Goal: Task Accomplishment & Management: Use online tool/utility

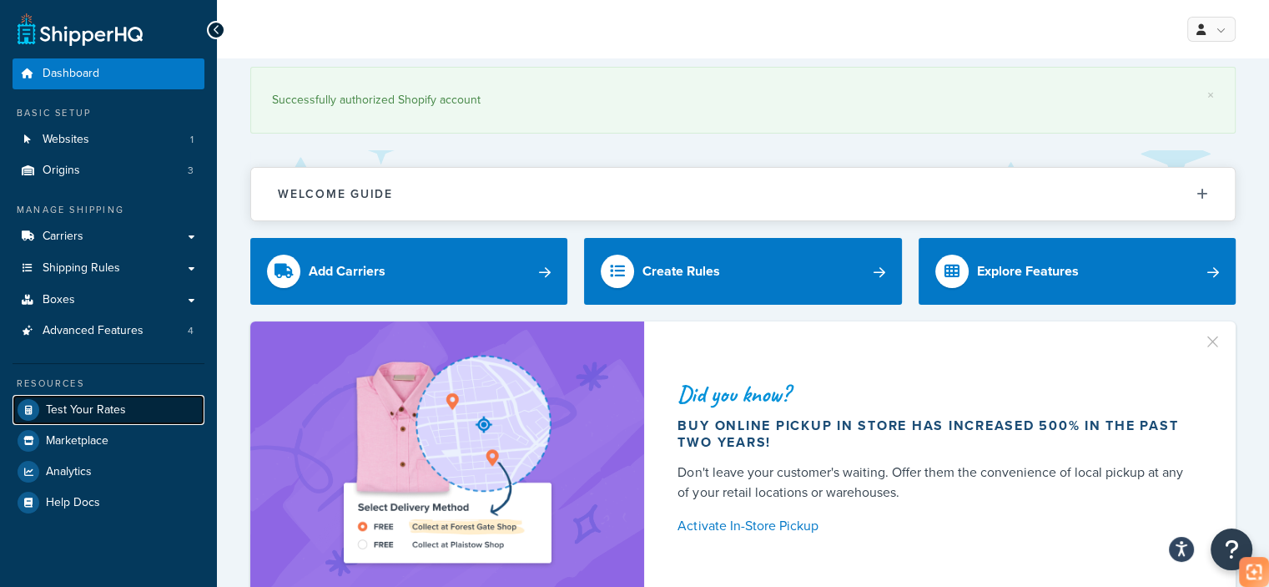
click at [145, 416] on link "Test Your Rates" at bounding box center [109, 410] width 192 height 30
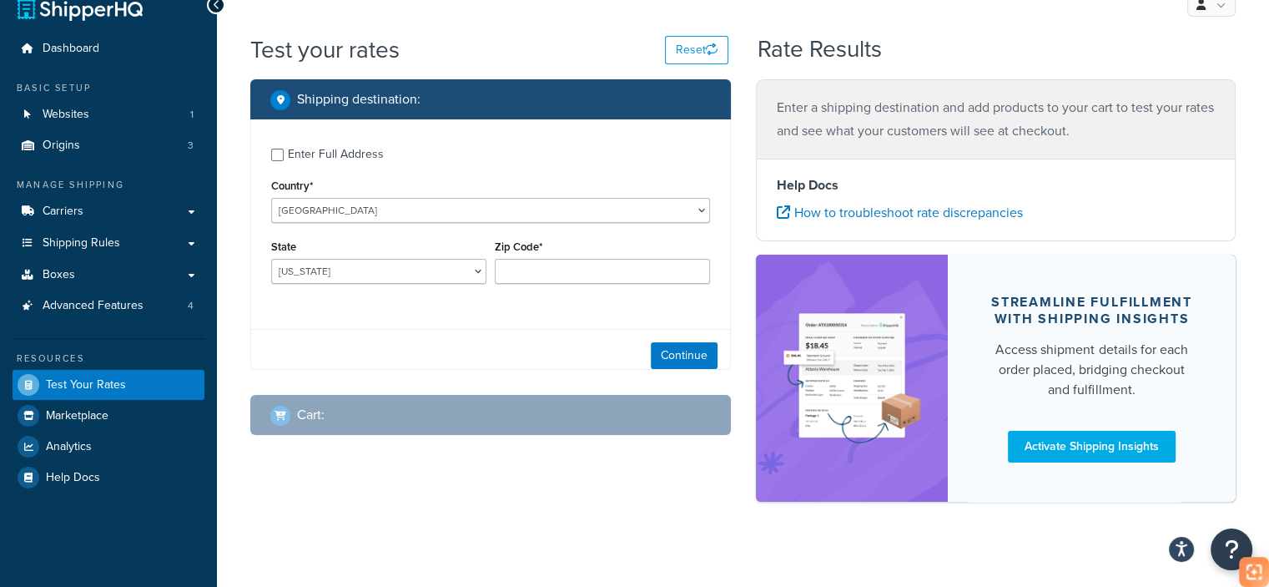
scroll to position [39, 0]
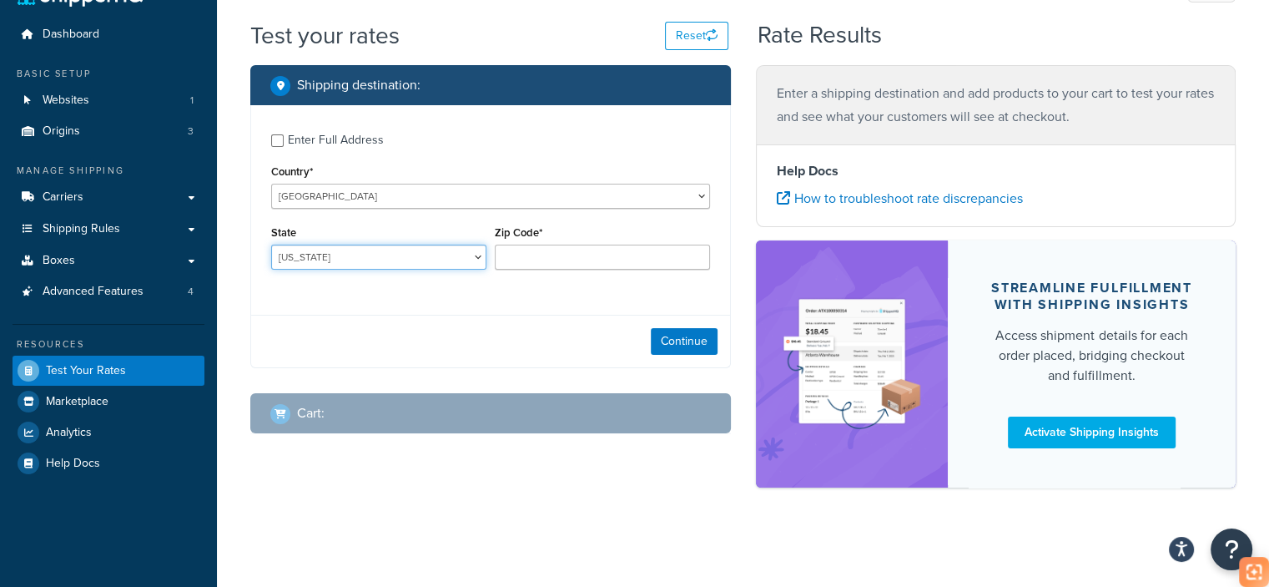
click at [354, 260] on select "[US_STATE] [US_STATE] [US_STATE] [US_STATE] [US_STATE] Armed Forces Americas Ar…" at bounding box center [378, 257] width 215 height 25
select select "CA"
click at [271, 245] on select "[US_STATE] [US_STATE] [US_STATE] [US_STATE] [US_STATE] Armed Forces Americas Ar…" at bounding box center [378, 257] width 215 height 25
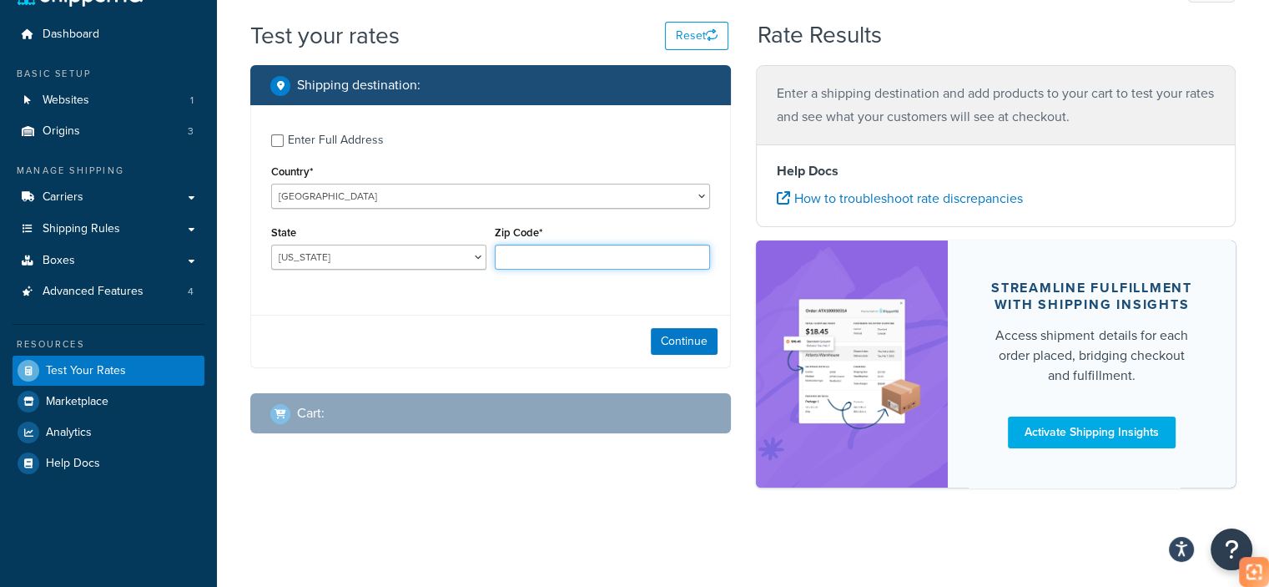
click at [574, 257] on input "Zip Code*" at bounding box center [602, 257] width 215 height 25
type input "90003"
click at [496, 316] on div "Continue" at bounding box center [490, 341] width 479 height 53
click at [673, 343] on button "Continue" at bounding box center [684, 341] width 67 height 27
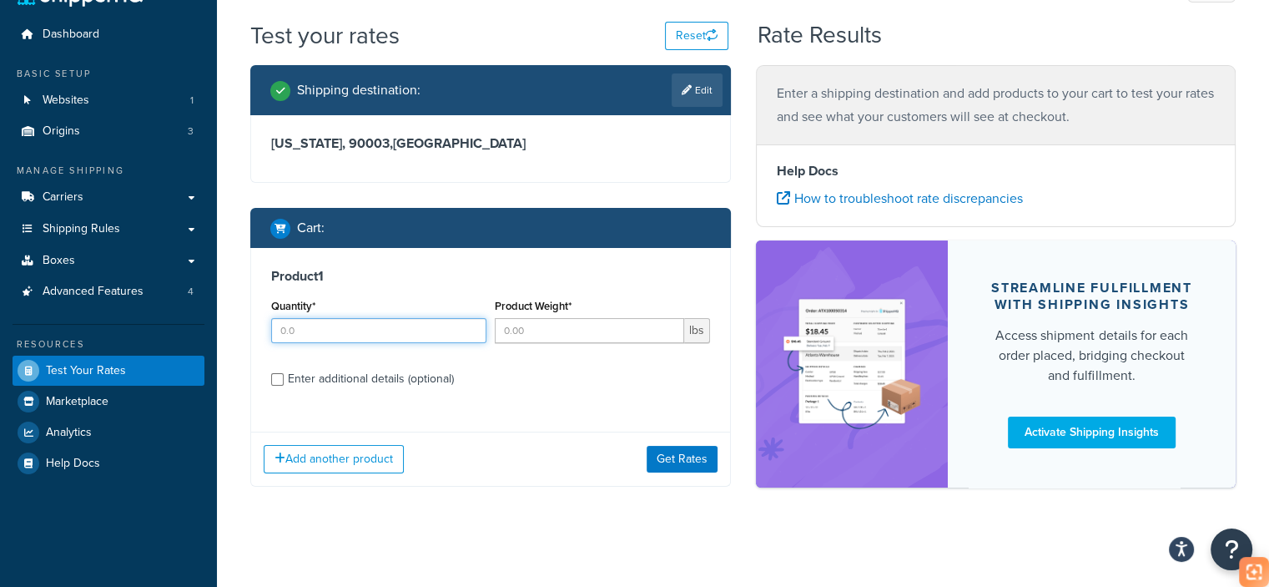
click at [401, 326] on input "Quantity*" at bounding box center [378, 330] width 215 height 25
type input "1"
click at [527, 336] on input "Product Weight*" at bounding box center [589, 330] width 189 height 25
type input "8.8"
click at [324, 379] on div "Enter additional details (optional)" at bounding box center [371, 378] width 166 height 23
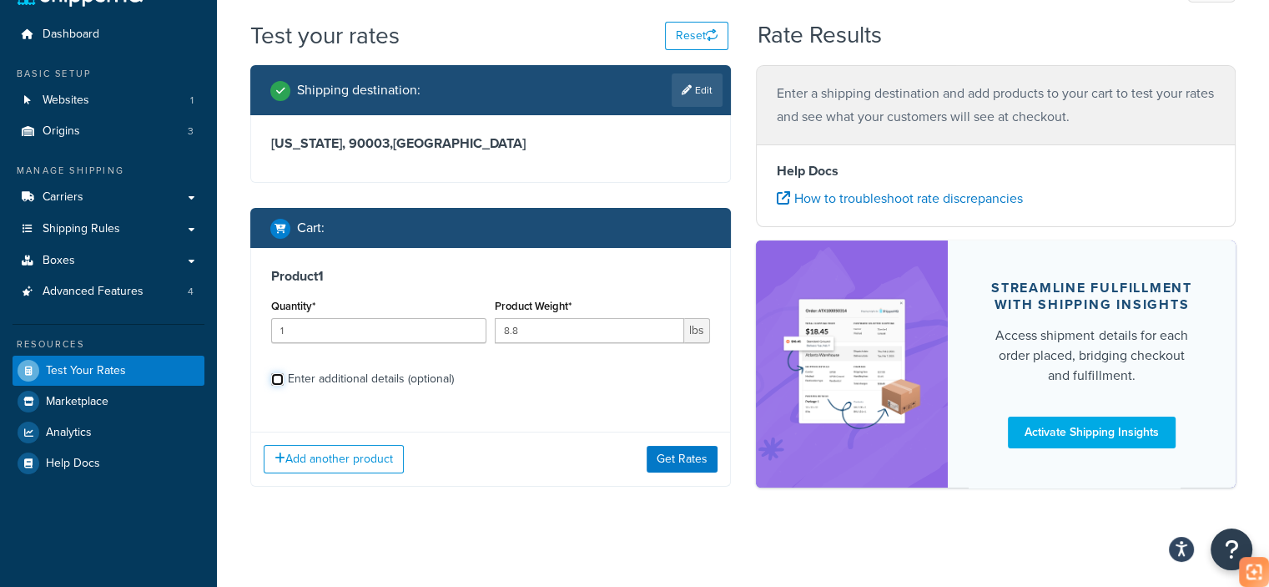
click at [284, 379] on input "Enter additional details (optional)" at bounding box center [277, 379] width 13 height 13
checkbox input "true"
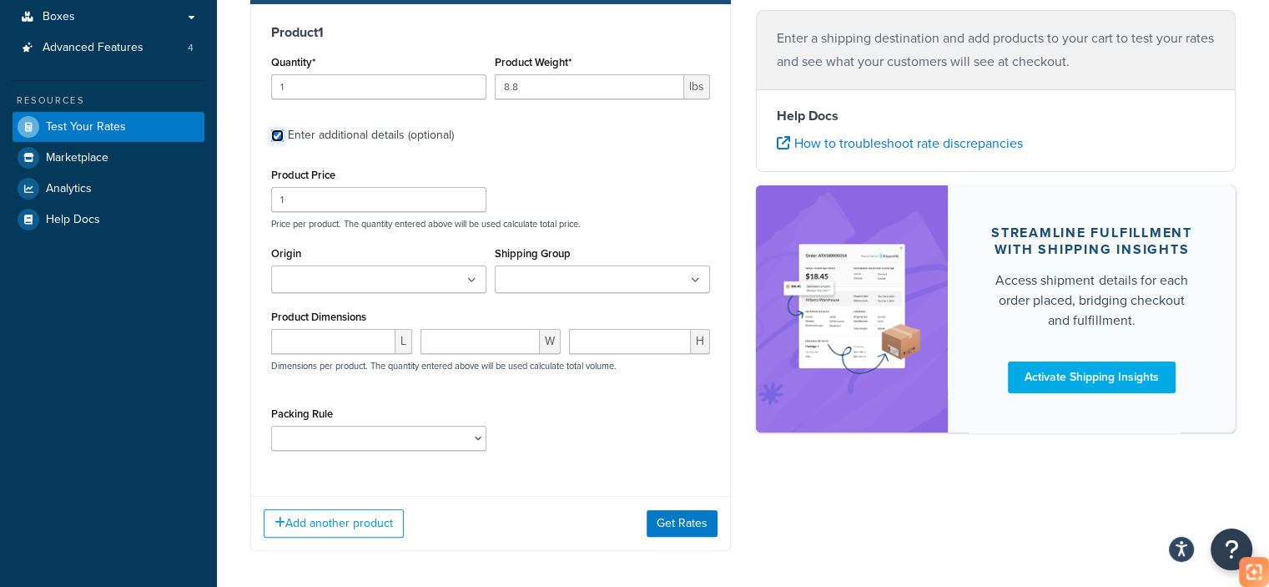
scroll to position [290, 0]
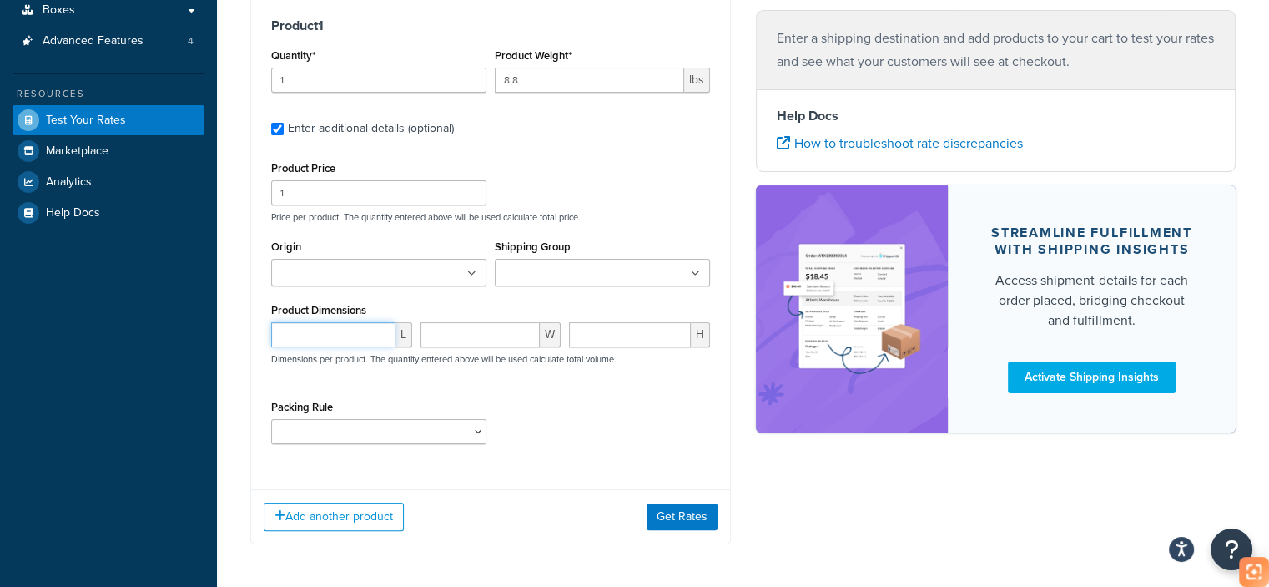
click at [335, 338] on input "number" at bounding box center [333, 334] width 124 height 25
paste input "17.72"
type input "17.72"
click at [472, 324] on input "number" at bounding box center [481, 334] width 120 height 25
paste input "13.78"
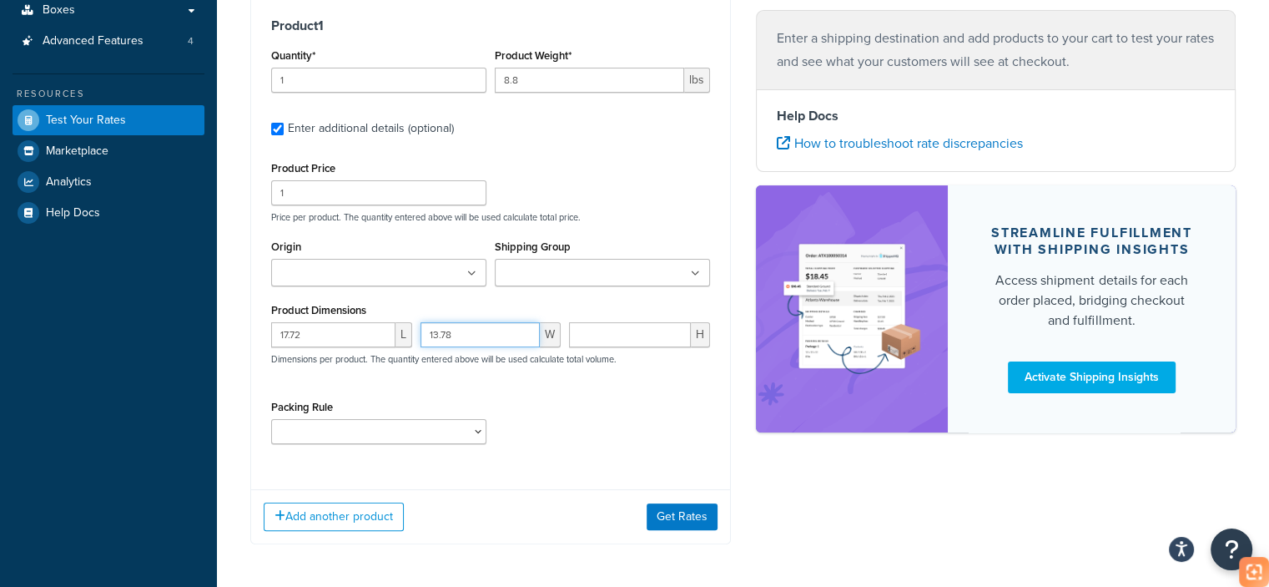
type input "13.78"
click at [634, 330] on input "number" at bounding box center [630, 334] width 122 height 25
paste input "7.09"
type input "7.09"
click at [391, 427] on select "test" at bounding box center [378, 431] width 215 height 25
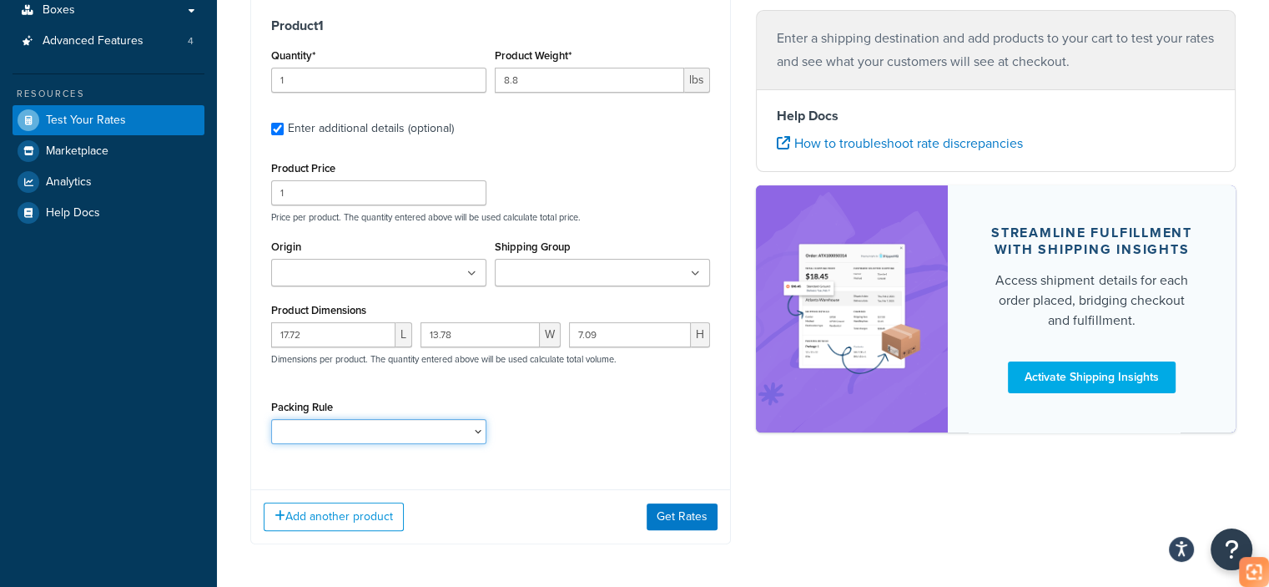
select select "65687"
click at [271, 419] on select "test" at bounding box center [378, 431] width 215 height 25
click at [704, 517] on button "Get Rates" at bounding box center [682, 516] width 71 height 27
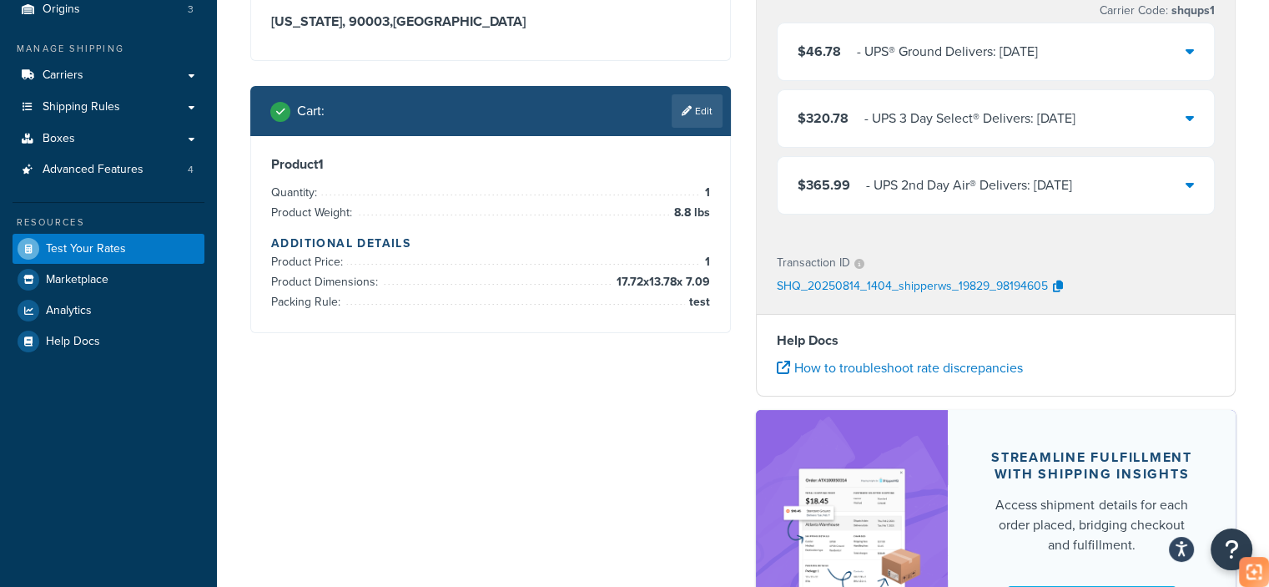
scroll to position [39, 0]
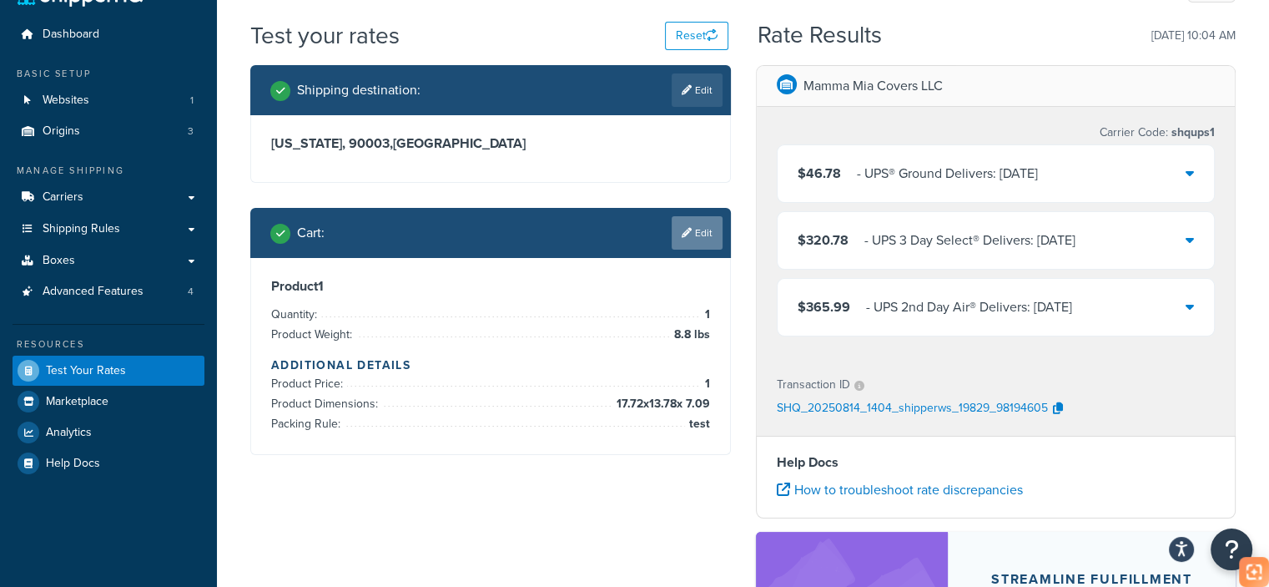
click at [694, 231] on link "Edit" at bounding box center [697, 232] width 51 height 33
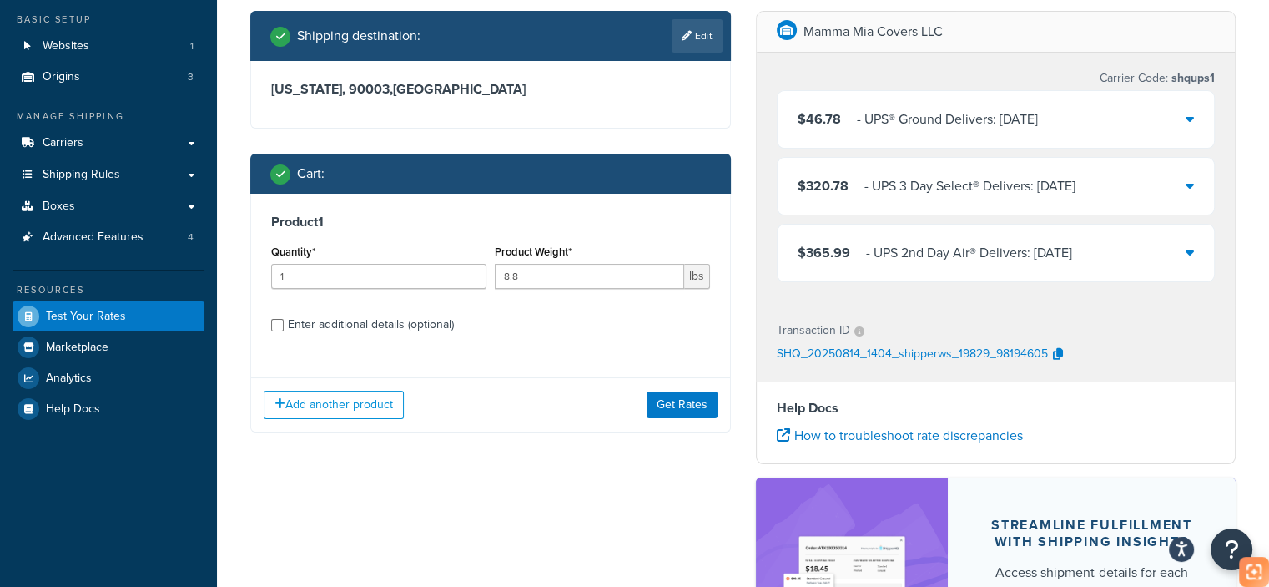
scroll to position [123, 0]
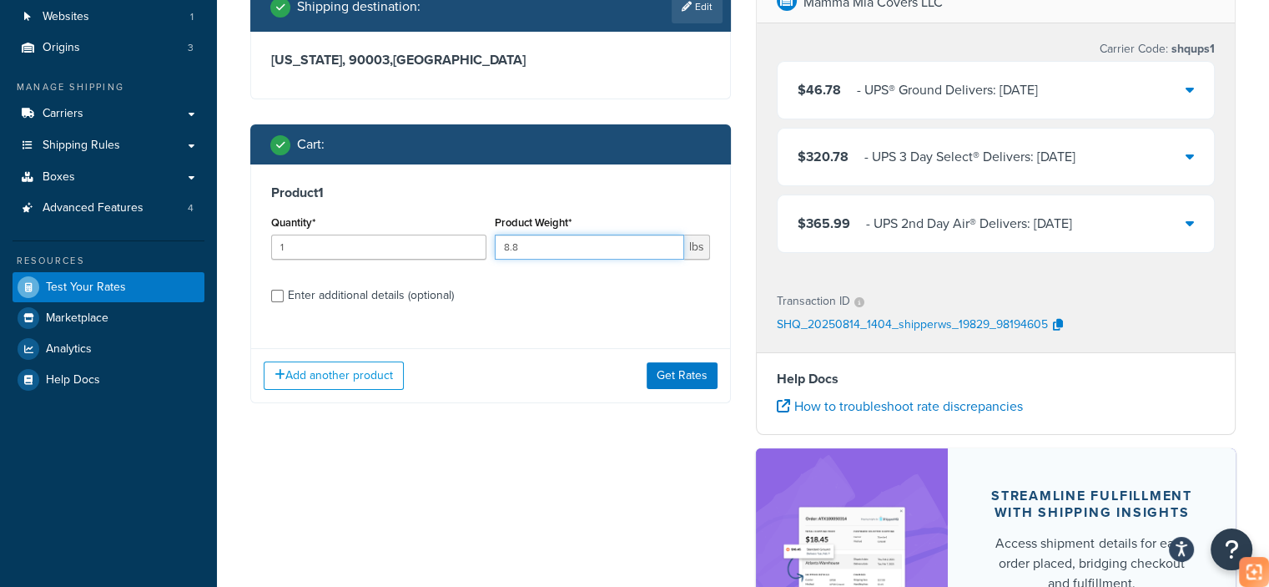
click at [539, 245] on input "8.8" at bounding box center [589, 247] width 189 height 25
drag, startPoint x: 536, startPoint y: 250, endPoint x: 457, endPoint y: 246, distance: 78.6
click at [457, 246] on div "Quantity* 1 Product Weight* 8.8 lbs" at bounding box center [490, 241] width 447 height 61
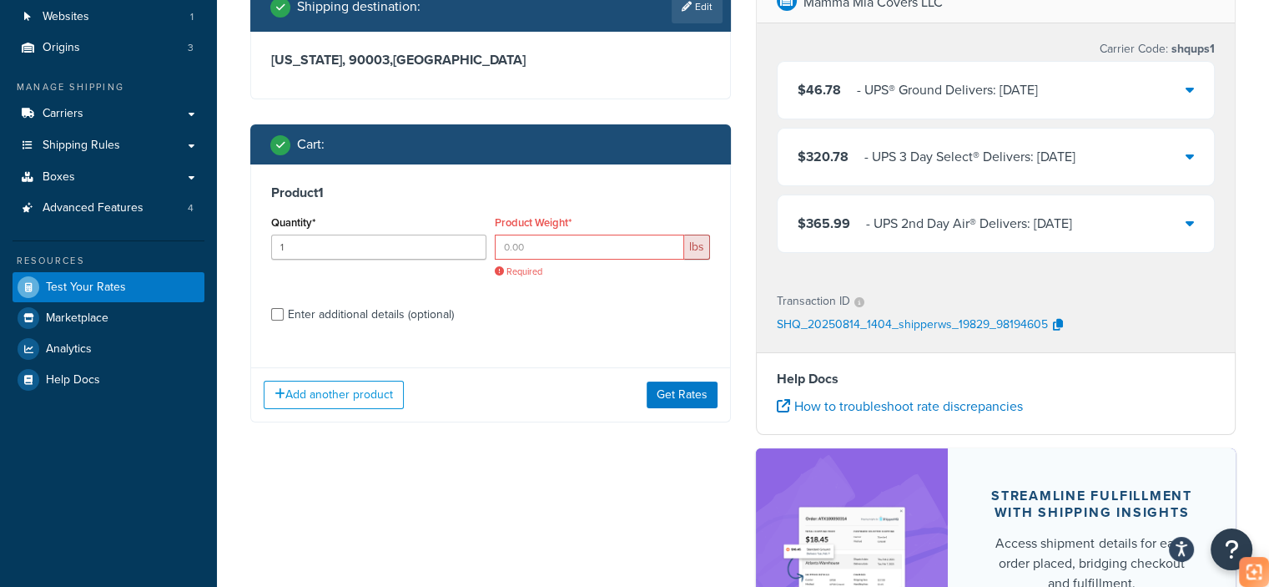
click at [576, 305] on label "Enter additional details (optional)" at bounding box center [499, 313] width 422 height 27
click at [284, 308] on input "Enter additional details (optional)" at bounding box center [277, 314] width 13 height 13
checkbox input "true"
select select "65687"
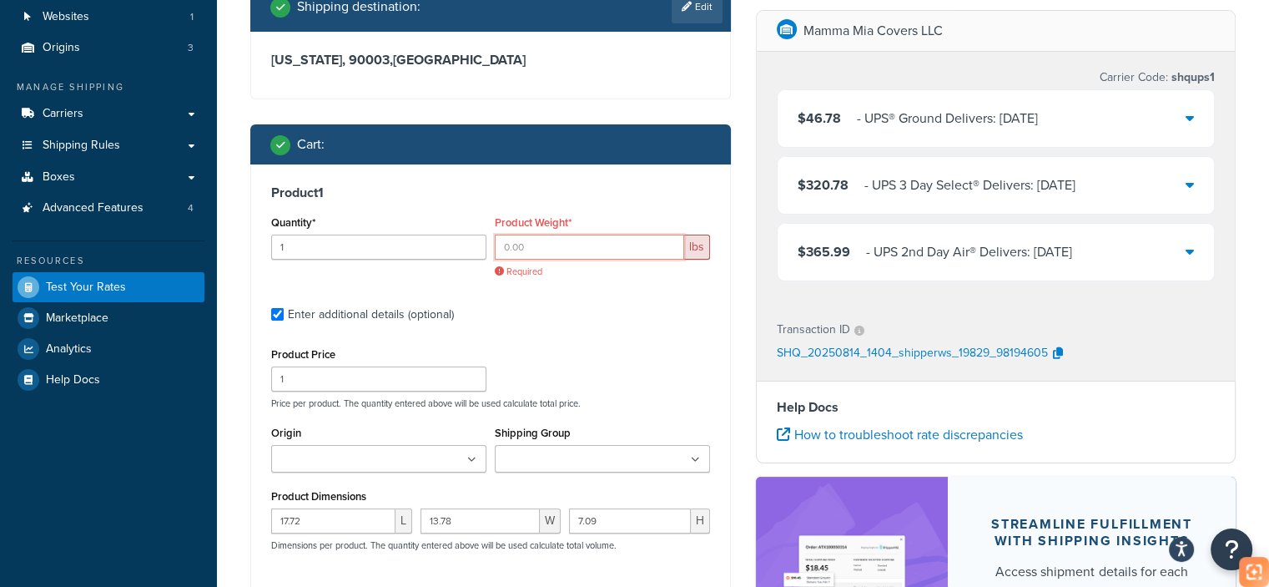
click at [539, 243] on input "Product Weight*" at bounding box center [589, 247] width 189 height 25
click at [616, 305] on label "Enter additional details (optional)" at bounding box center [499, 313] width 422 height 27
click at [284, 308] on input "Enter additional details (optional)" at bounding box center [277, 314] width 13 height 13
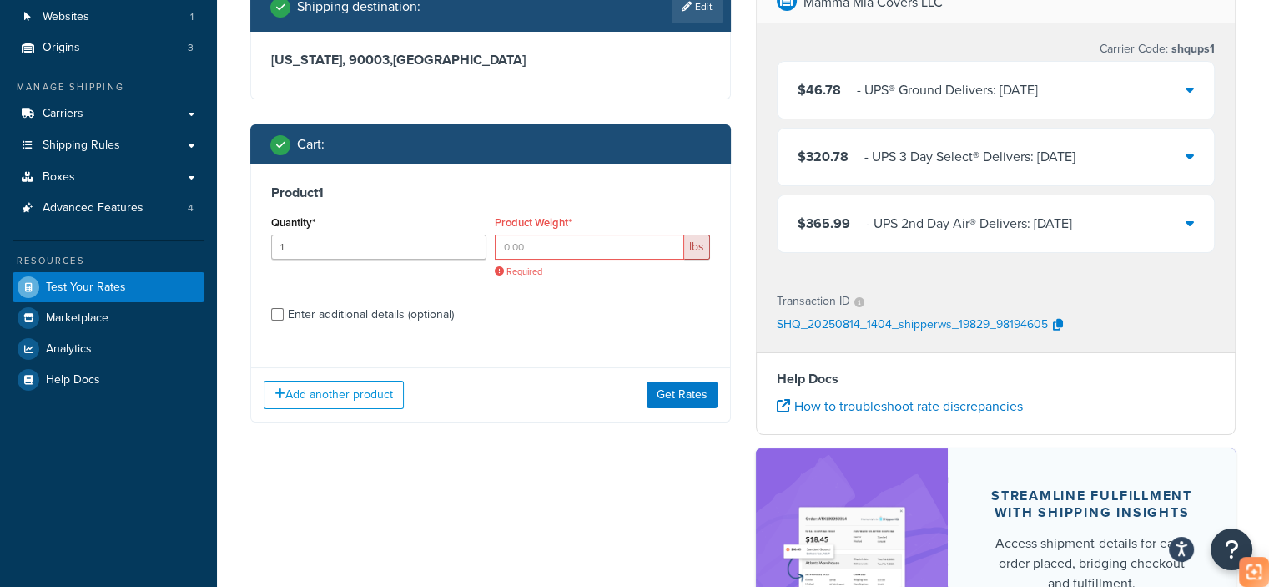
click at [399, 326] on div "Product 1 Quantity* 1 Product Weight* lbs Required Enter additional details (op…" at bounding box center [490, 258] width 479 height 189
click at [407, 310] on div "Enter additional details (optional)" at bounding box center [371, 314] width 166 height 23
click at [284, 310] on input "Enter additional details (optional)" at bounding box center [277, 314] width 13 height 13
checkbox input "true"
select select "65687"
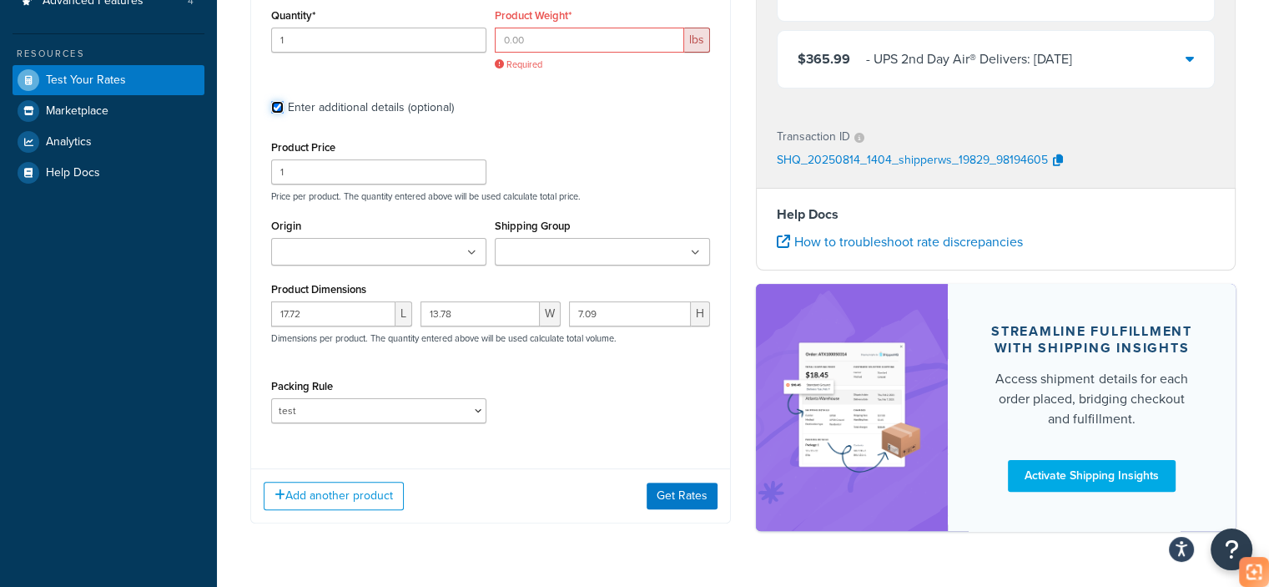
scroll to position [246, 0]
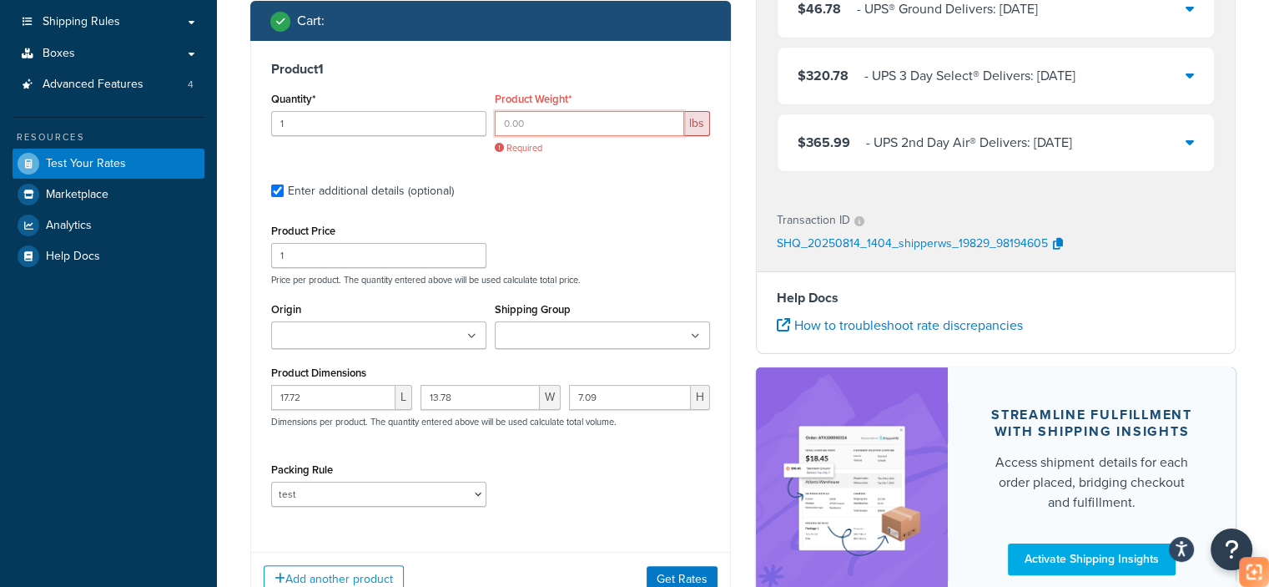
click at [550, 130] on input "Product Weight*" at bounding box center [589, 123] width 189 height 25
paste input "6.4"
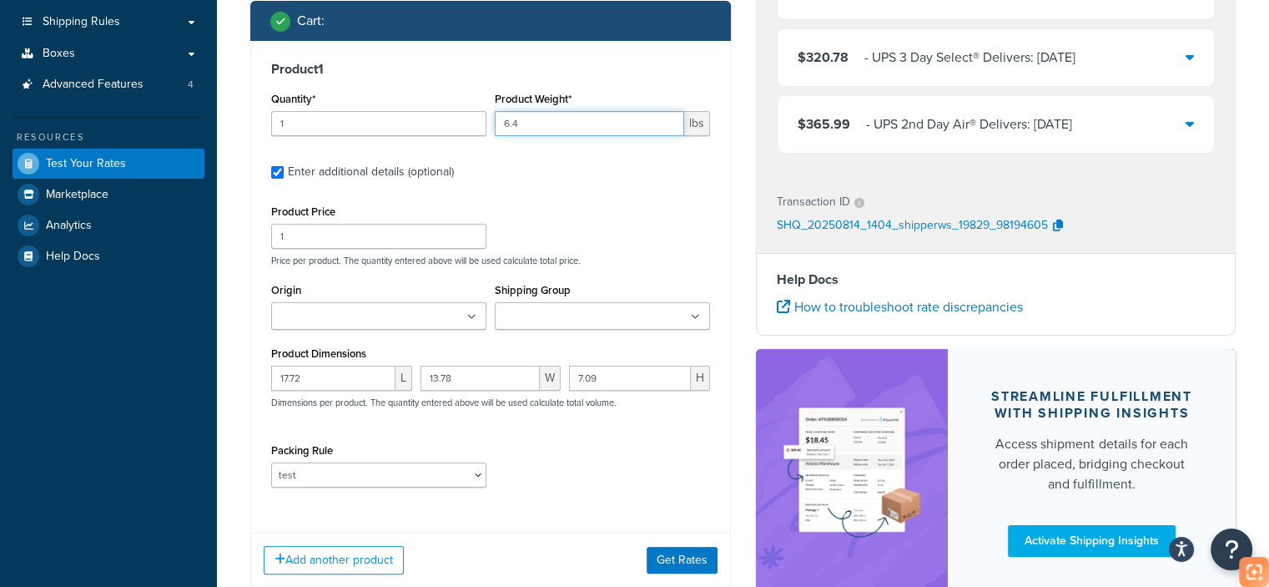
type input "6.4"
click at [669, 543] on div "Add another product Get Rates" at bounding box center [490, 560] width 479 height 54
click at [670, 562] on button "Get Rates" at bounding box center [682, 560] width 71 height 27
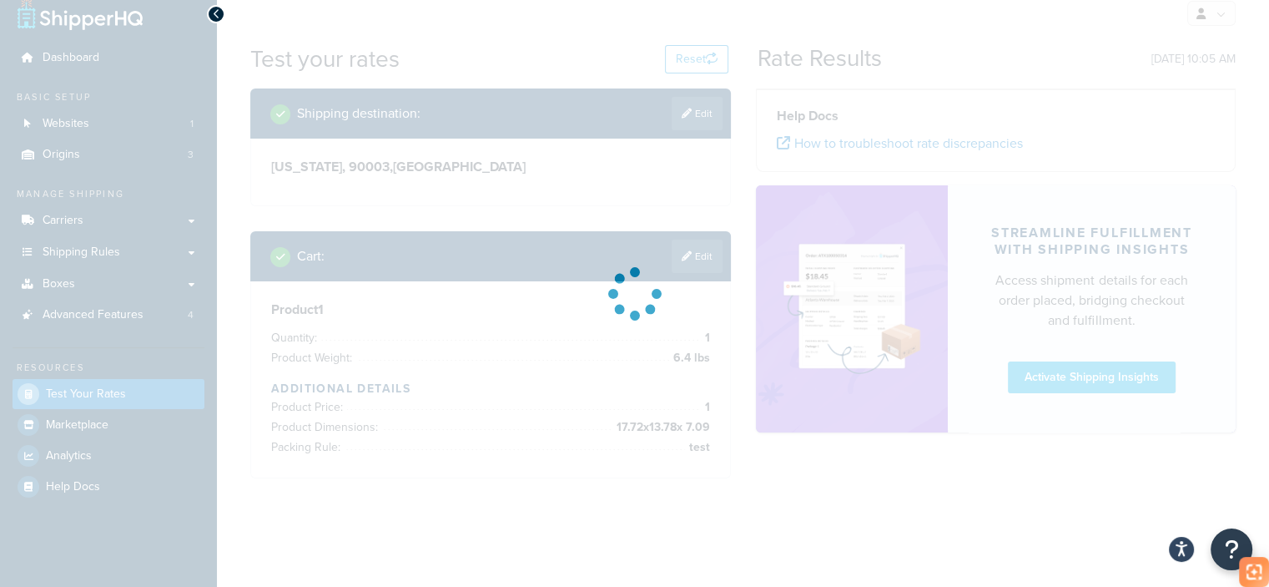
scroll to position [0, 0]
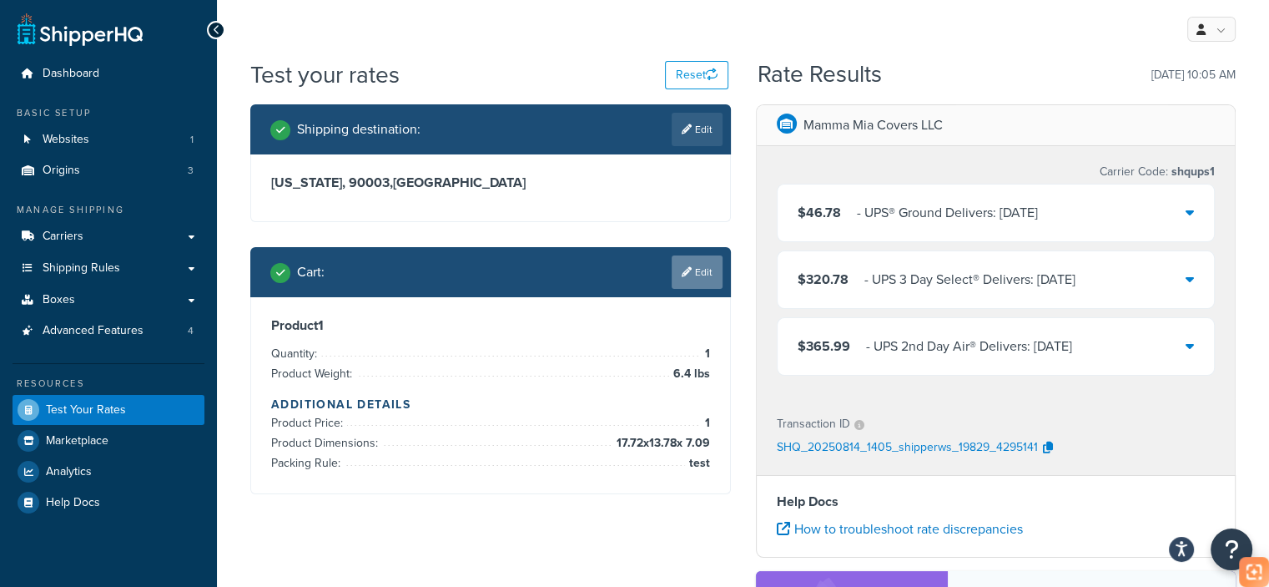
click at [694, 269] on link "Edit" at bounding box center [697, 271] width 51 height 33
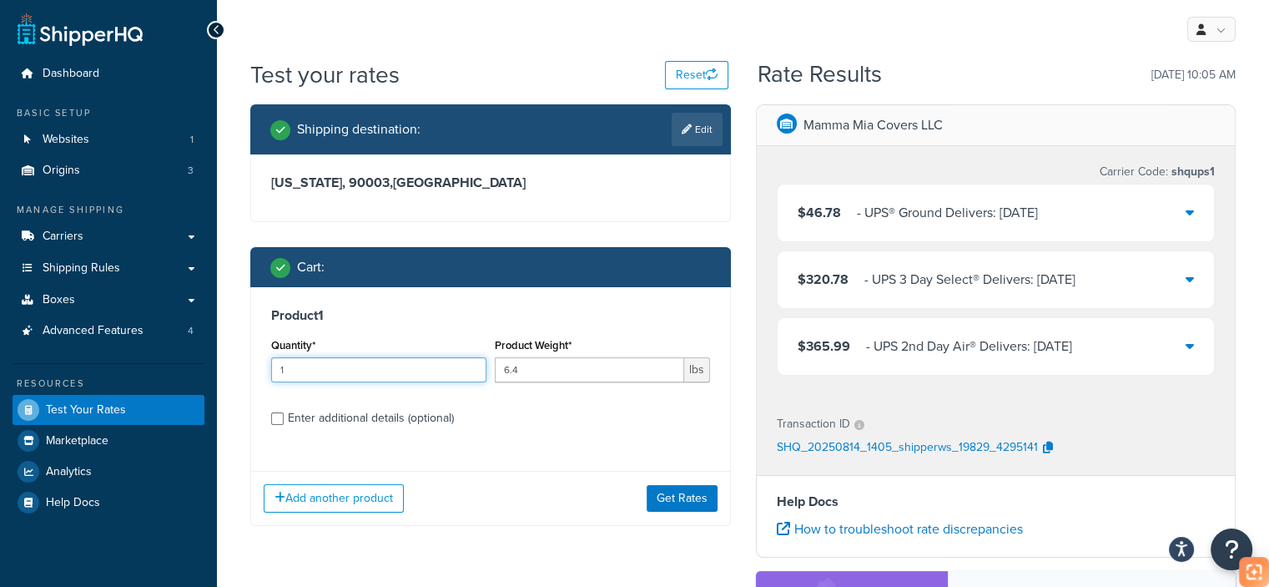
drag, startPoint x: 331, startPoint y: 376, endPoint x: 341, endPoint y: 398, distance: 25.0
click at [290, 371] on input "1" at bounding box center [378, 369] width 215 height 25
click at [337, 412] on div "Enter additional details (optional)" at bounding box center [371, 417] width 166 height 23
click at [284, 412] on input "Enter additional details (optional)" at bounding box center [277, 418] width 13 height 13
checkbox input "true"
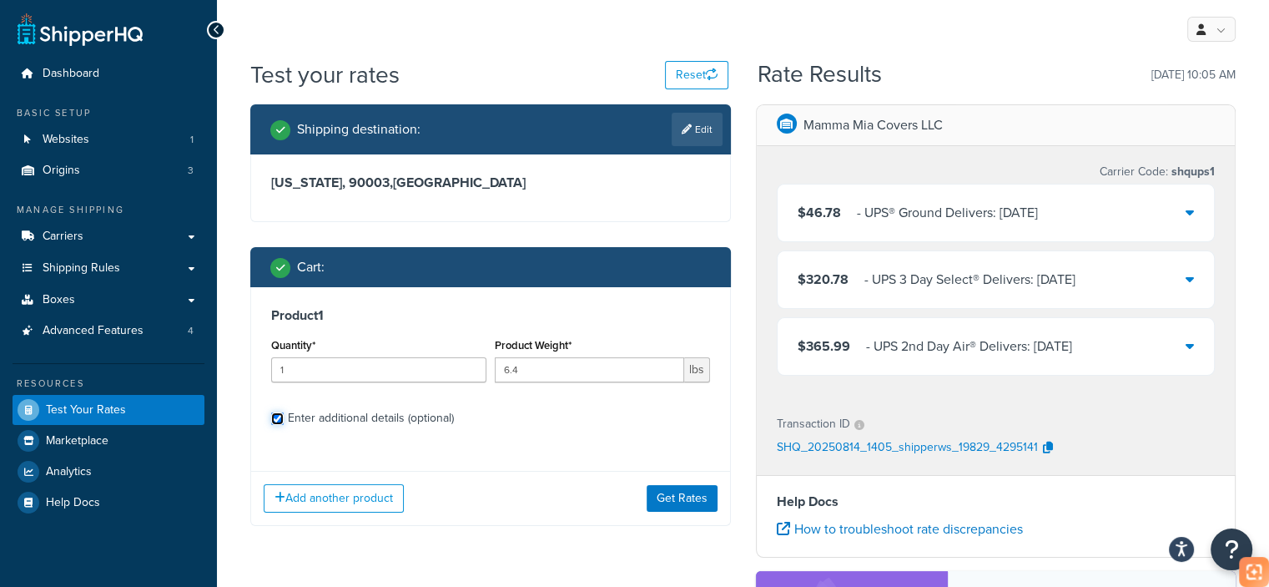
select select "65687"
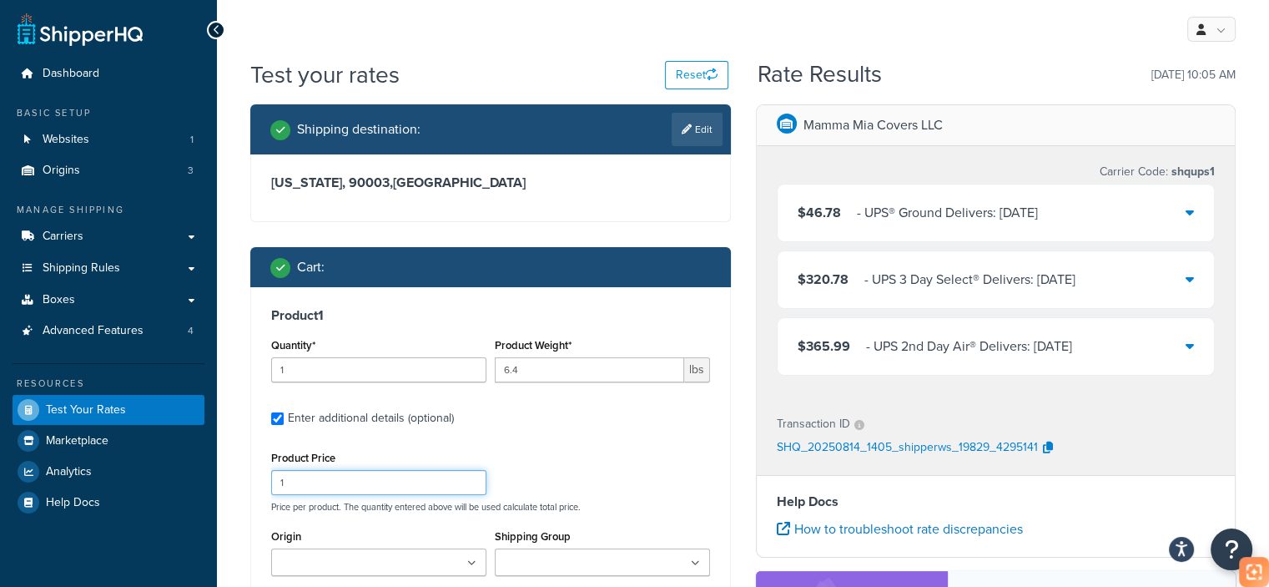
drag, startPoint x: 351, startPoint y: 487, endPoint x: 219, endPoint y: 473, distance: 132.5
click at [219, 473] on div "Test your rates Reset Rate Results [DATE] 10:05 AM Shipping destination : Edit …" at bounding box center [743, 479] width 1052 height 842
click at [558, 424] on label "Enter additional details (optional)" at bounding box center [499, 416] width 422 height 27
click at [284, 424] on input "Enter additional details (optional)" at bounding box center [277, 418] width 13 height 13
checkbox input "false"
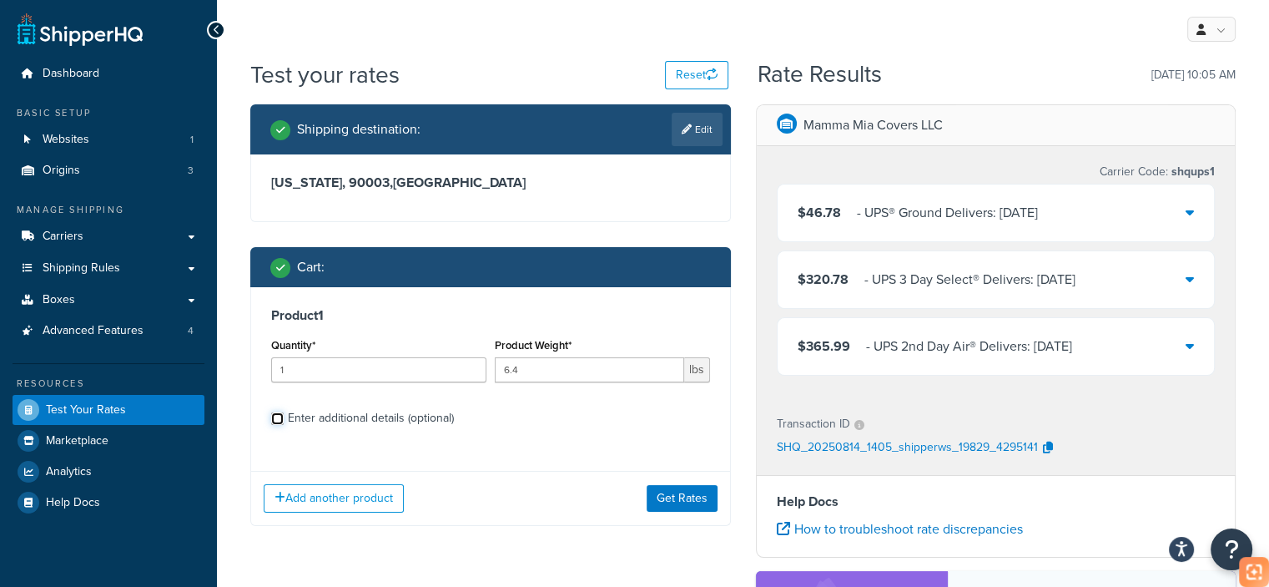
scroll to position [83, 0]
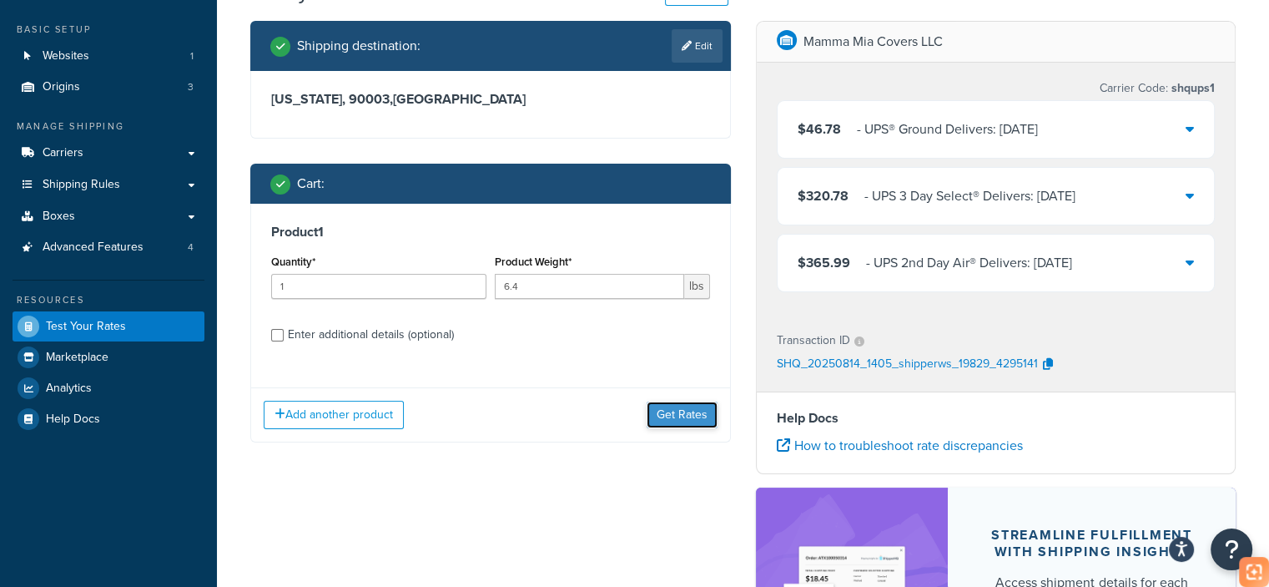
click at [693, 418] on button "Get Rates" at bounding box center [682, 414] width 71 height 27
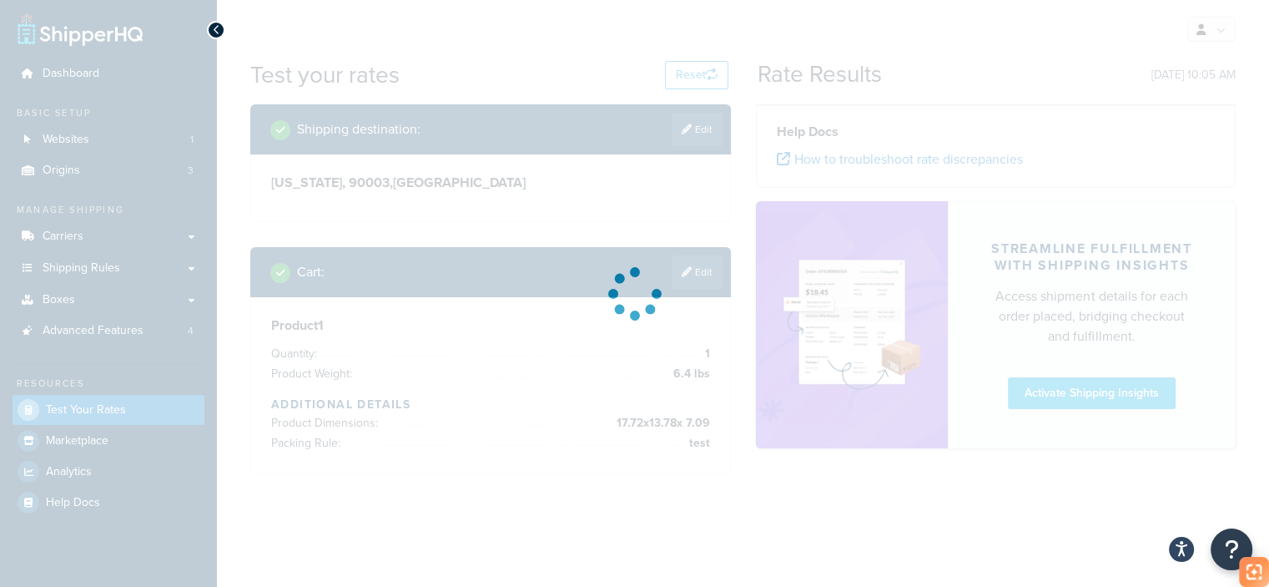
scroll to position [0, 0]
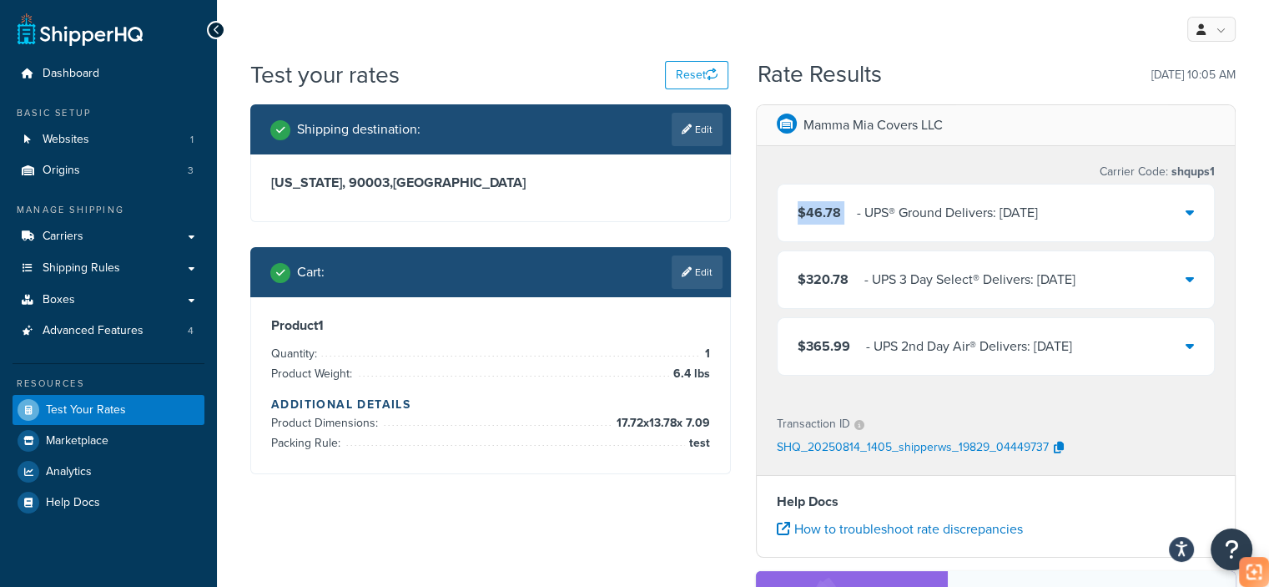
drag, startPoint x: 848, startPoint y: 220, endPoint x: 795, endPoint y: 220, distance: 52.6
click at [795, 220] on div "$46.78 ‌‌‍‍ - UPS® Ground Delivers: [DATE]" at bounding box center [996, 212] width 437 height 57
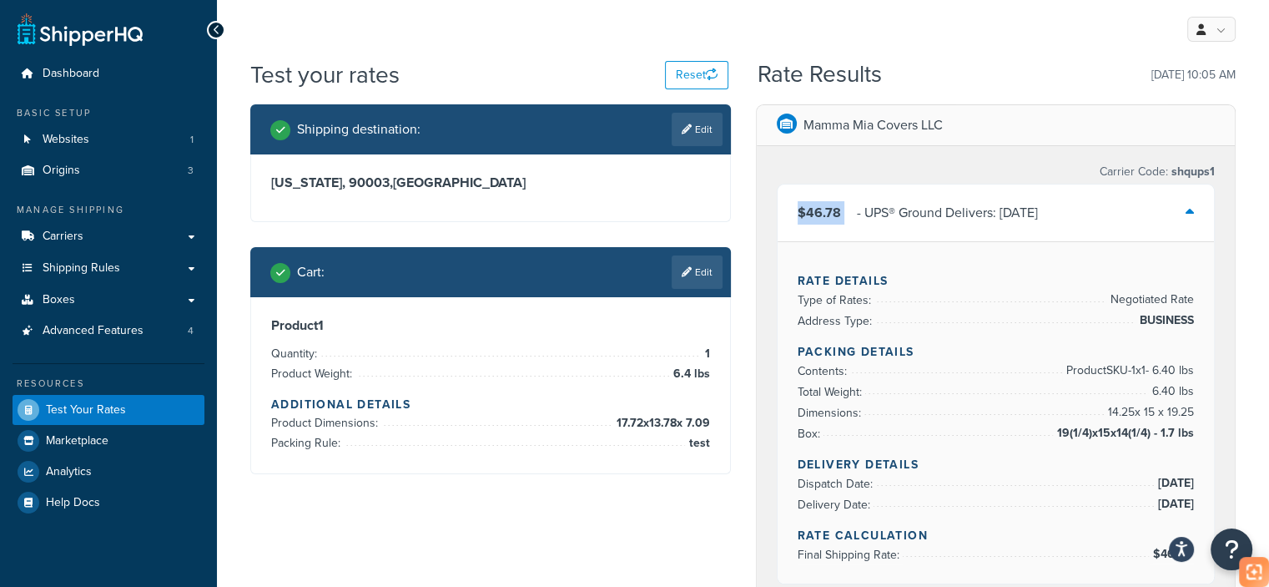
copy span "$46.78"
click at [701, 280] on link "Edit" at bounding box center [697, 271] width 51 height 33
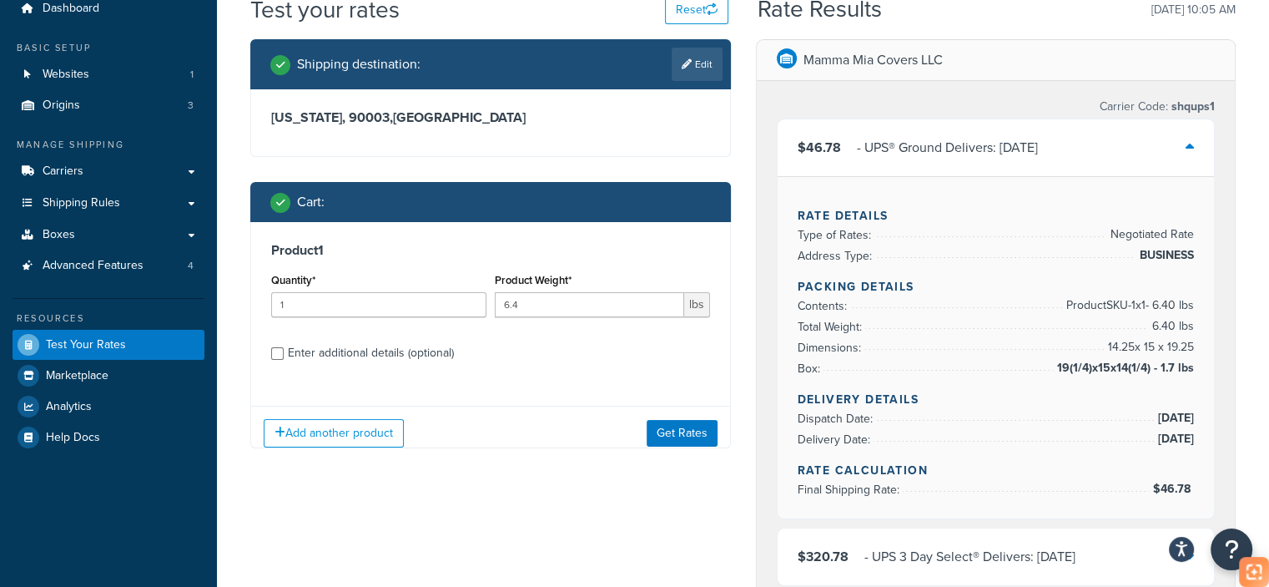
scroll to position [250, 0]
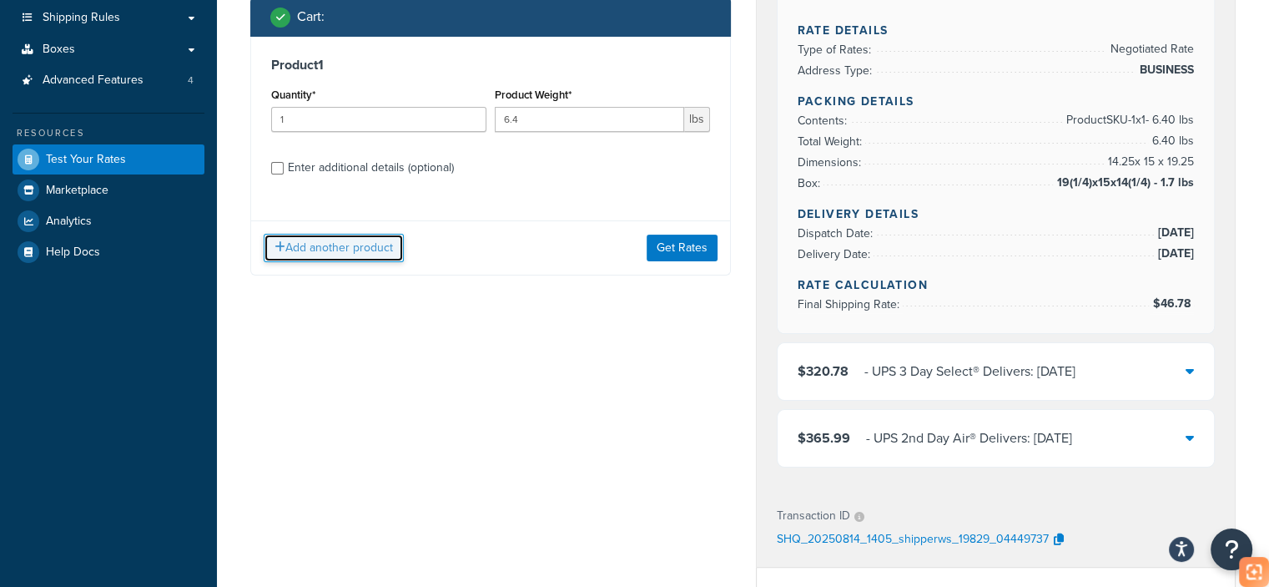
click at [342, 250] on button "Add another product" at bounding box center [334, 248] width 140 height 28
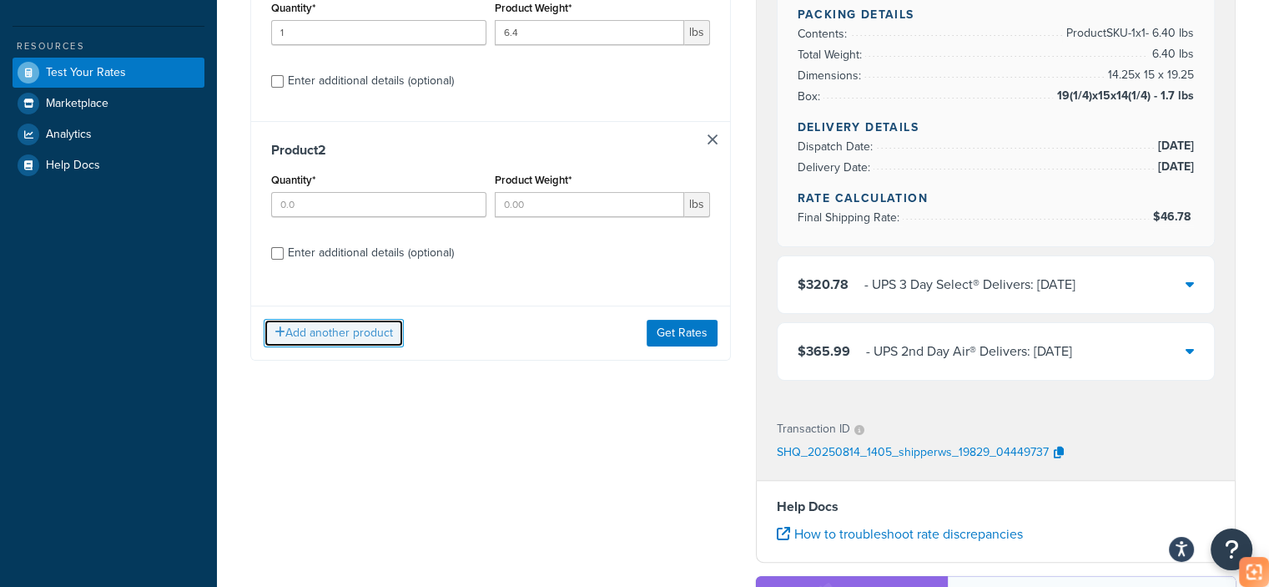
scroll to position [334, 0]
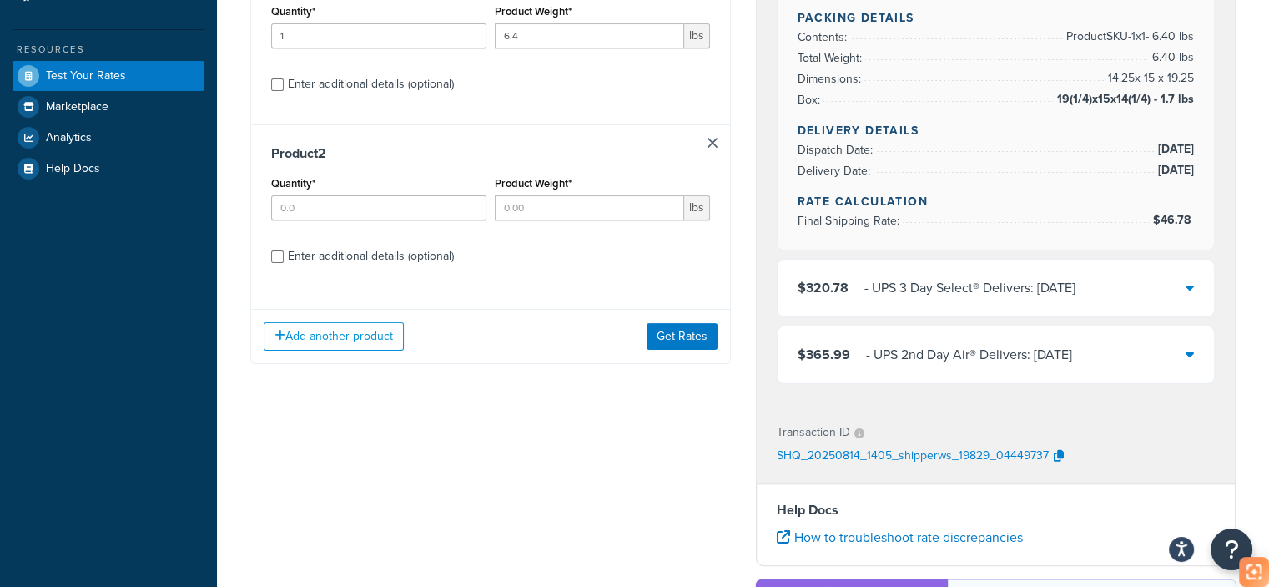
click at [327, 261] on div "Enter additional details (optional)" at bounding box center [371, 256] width 166 height 23
click at [284, 261] on input "Enter additional details (optional)" at bounding box center [277, 256] width 13 height 13
checkbox input "true"
select select "65687"
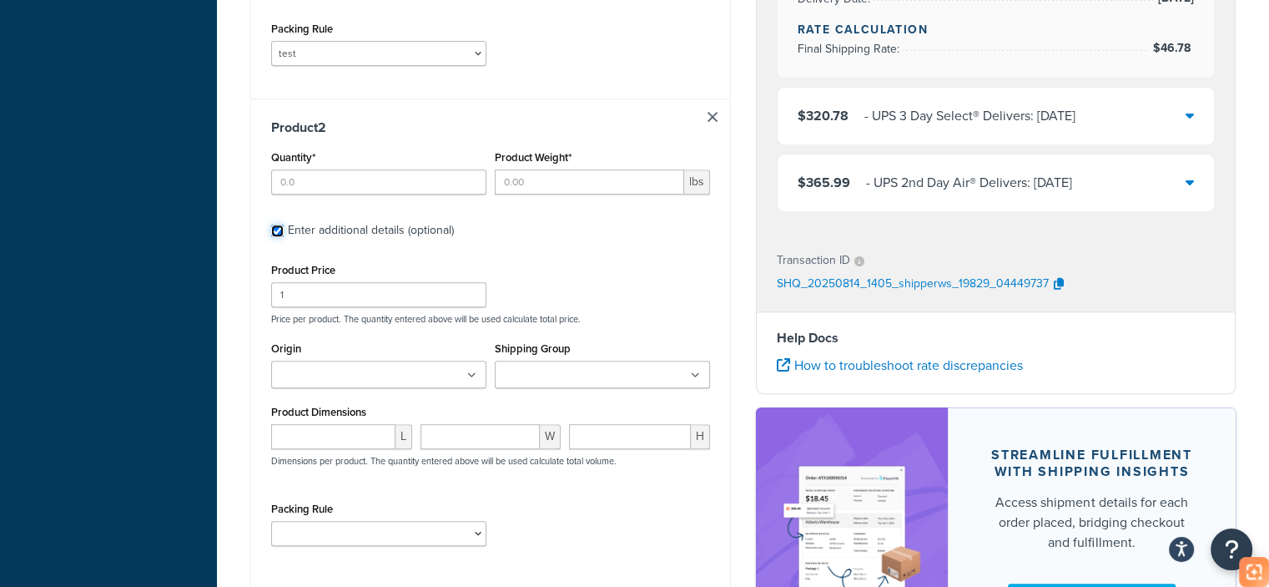
scroll to position [417, 0]
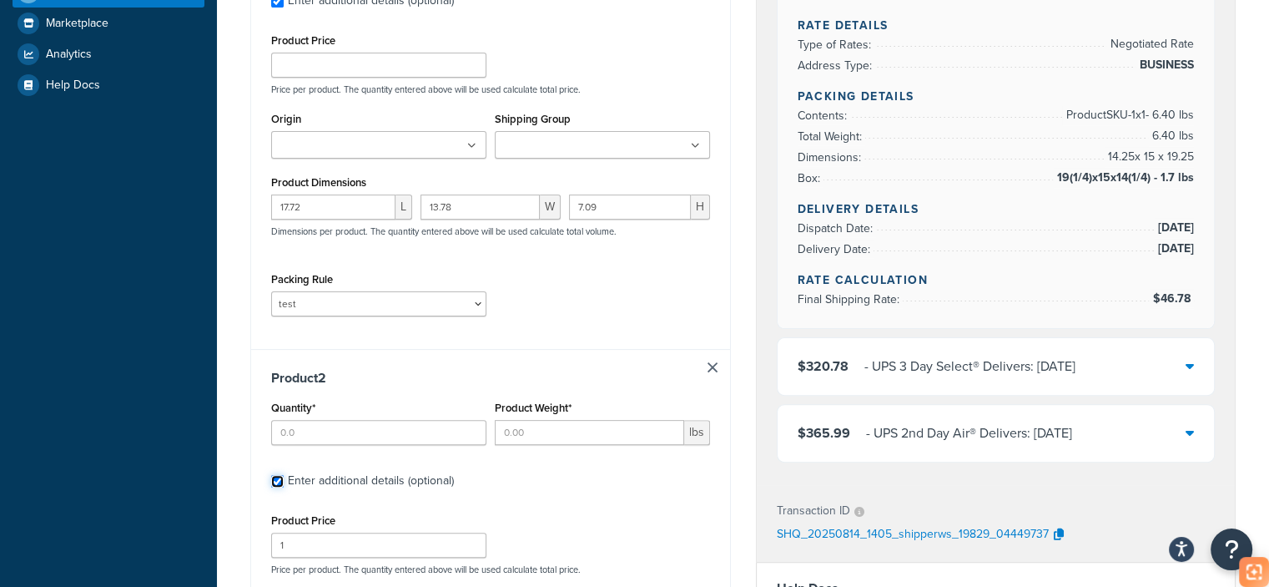
click at [278, 480] on input "Enter additional details (optional)" at bounding box center [277, 481] width 13 height 13
checkbox input "false"
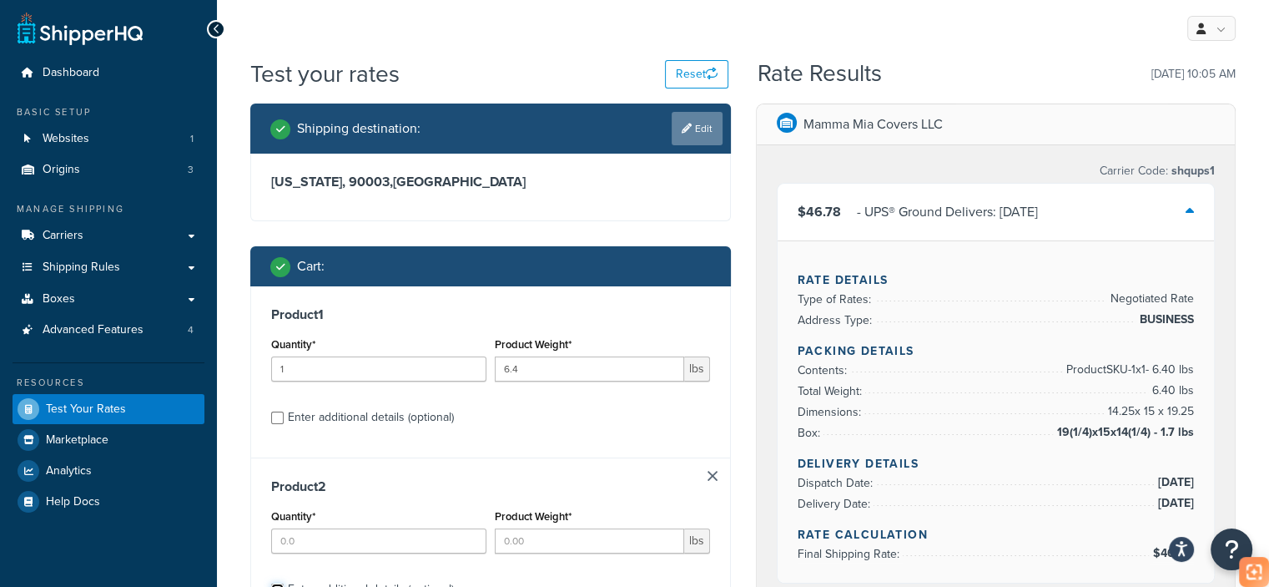
scroll to position [0, 0]
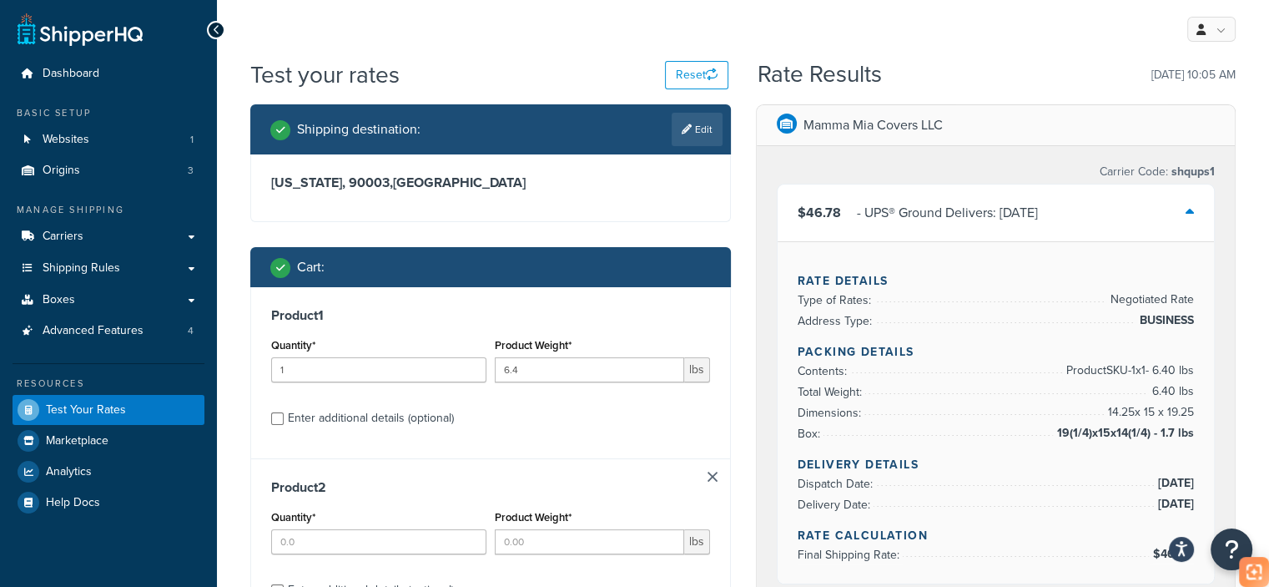
click at [714, 123] on link "Edit" at bounding box center [697, 129] width 51 height 33
select select "CA"
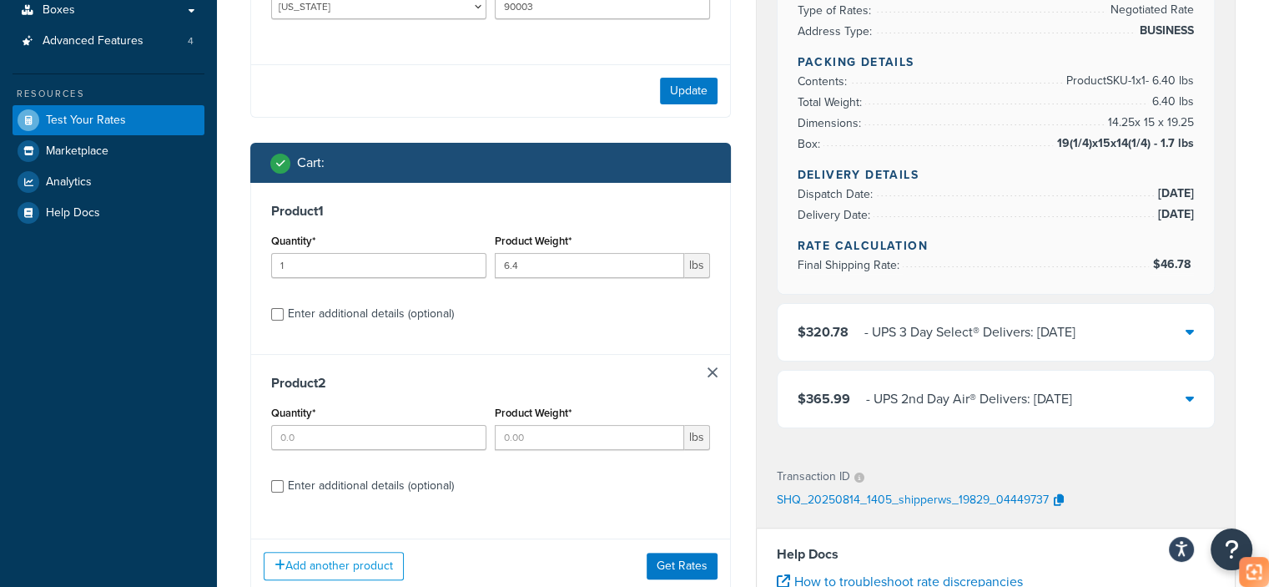
scroll to position [334, 0]
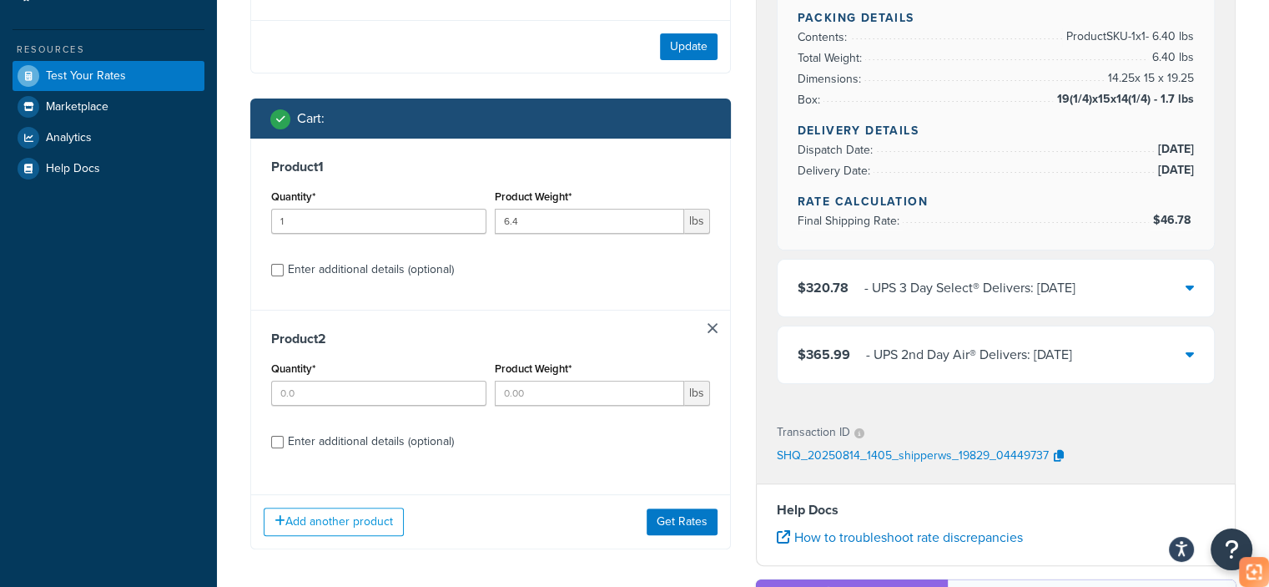
click at [324, 444] on div "Enter additional details (optional)" at bounding box center [371, 441] width 166 height 23
click at [284, 444] on input "Enter additional details (optional)" at bounding box center [277, 442] width 13 height 13
checkbox input "true"
select select "65687"
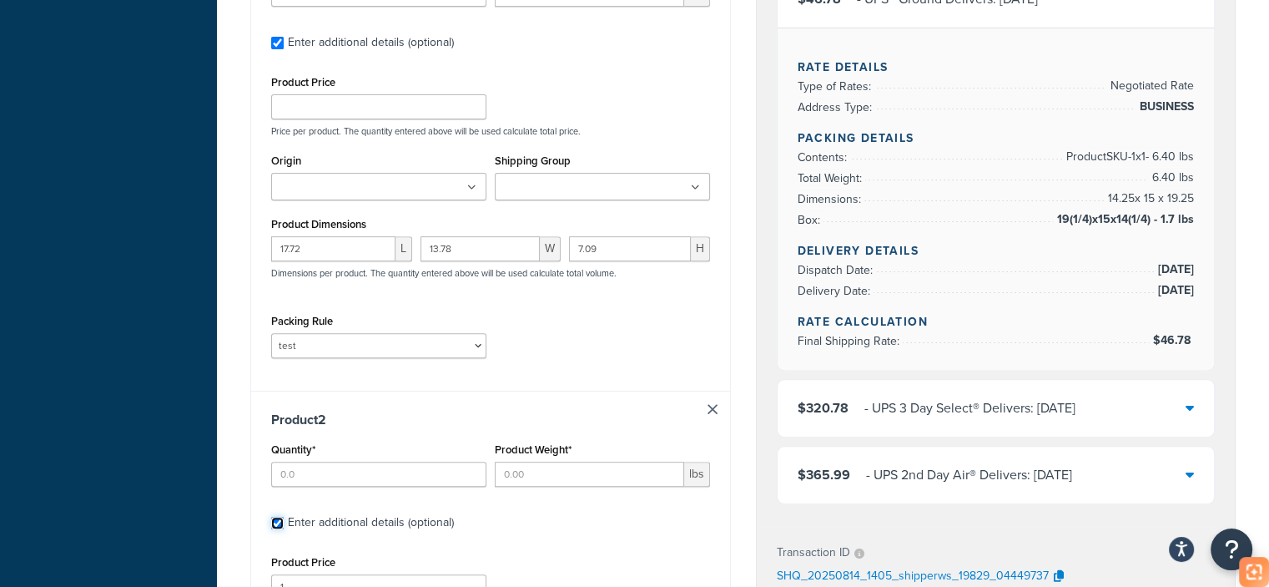
scroll to position [668, 0]
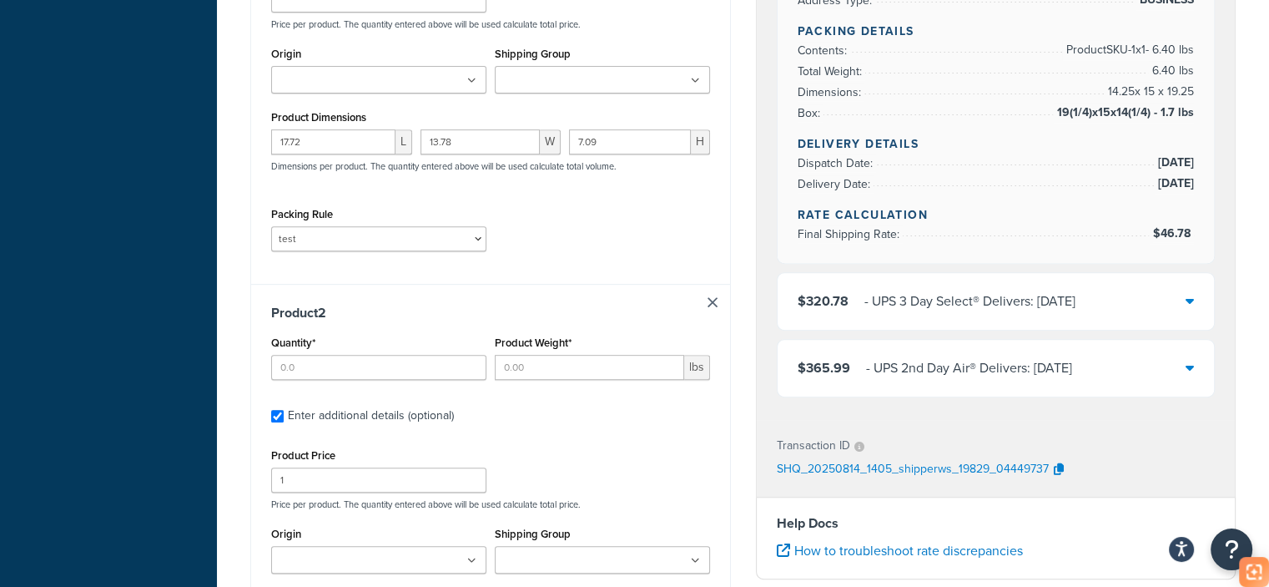
click at [719, 301] on div "Product 2 Quantity* Product Weight* lbs Enter additional details (optional) Pro…" at bounding box center [490, 524] width 479 height 480
click at [712, 303] on link at bounding box center [713, 302] width 10 height 10
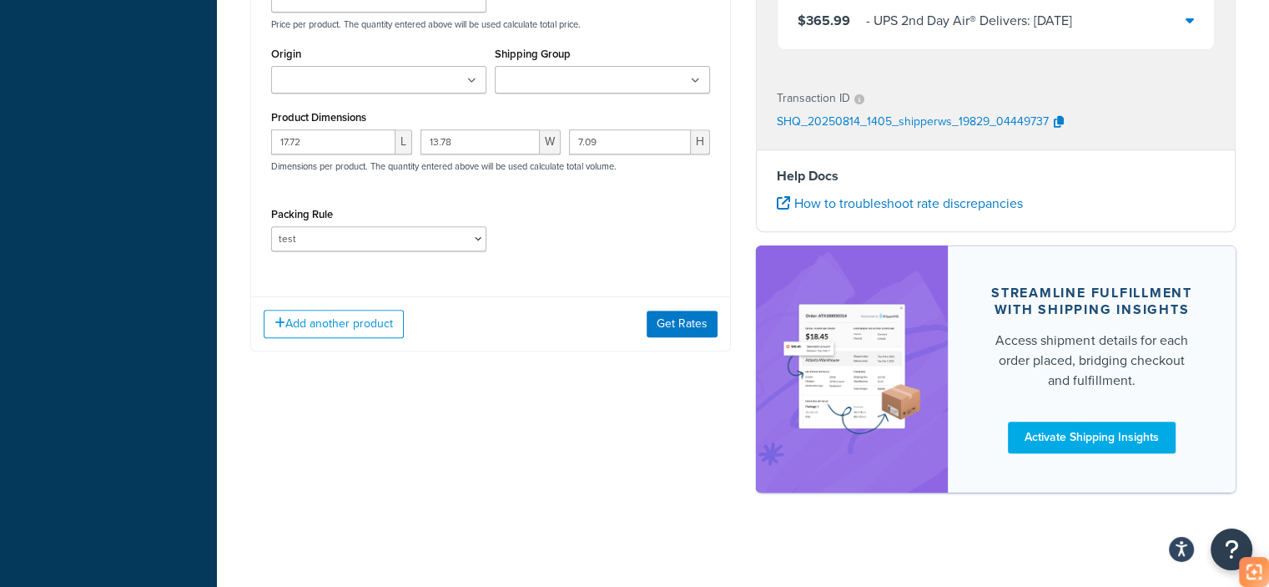
scroll to position [501, 0]
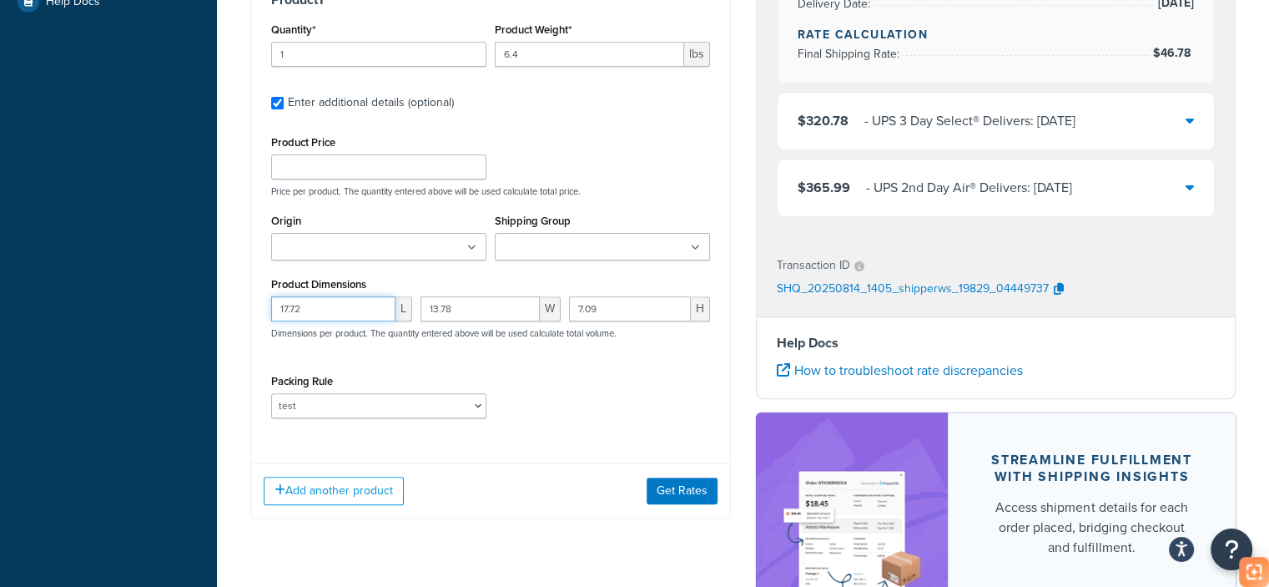
click at [354, 309] on input "17.72" at bounding box center [333, 308] width 124 height 25
paste input "6.93"
type input "16.93"
drag, startPoint x: 469, startPoint y: 305, endPoint x: 398, endPoint y: 313, distance: 71.3
click at [398, 313] on div "16.93 L 13.78 W 7.09 H Dimensions per product. The quantity entered above will …" at bounding box center [490, 326] width 447 height 61
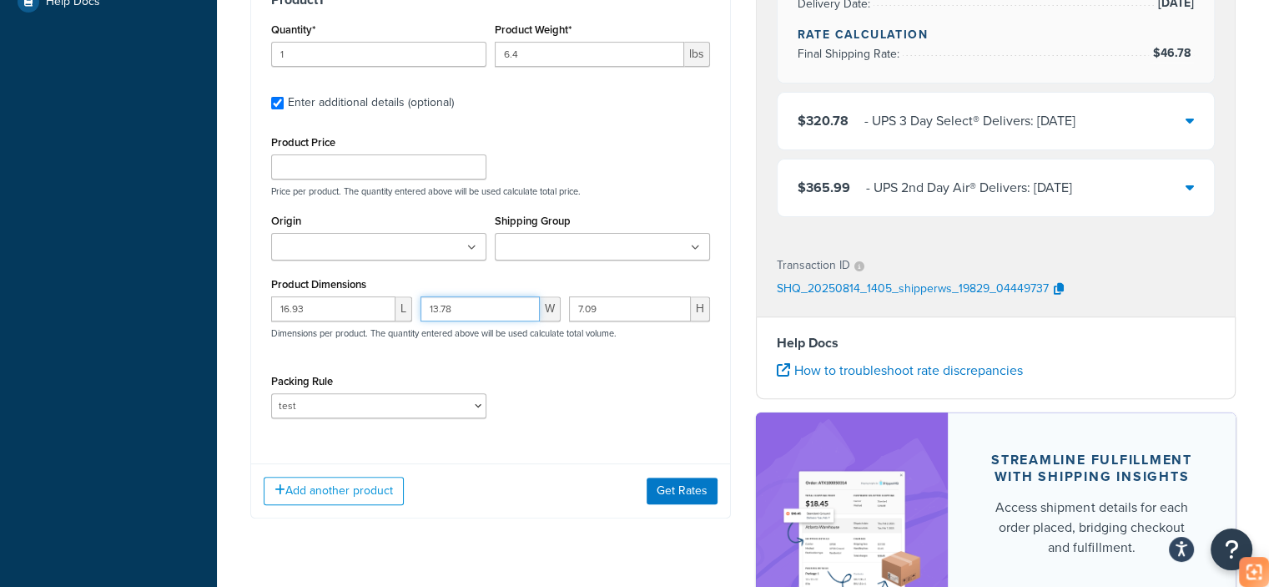
paste input "07"
type input "13.07"
drag, startPoint x: 611, startPoint y: 310, endPoint x: 493, endPoint y: 321, distance: 118.1
click at [493, 321] on div "16.93 L 13.07 W 7.09 H Dimensions per product. The quantity entered above will …" at bounding box center [490, 326] width 447 height 61
paste input "6.77"
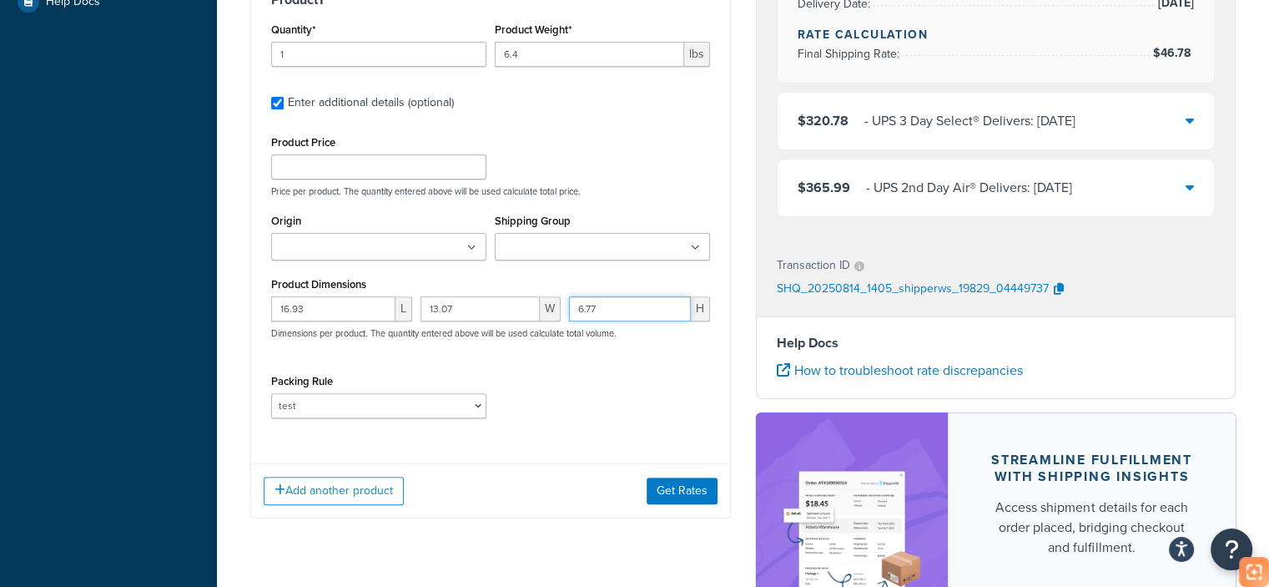
type input "6.77"
click at [588, 380] on div "Packing Rule test" at bounding box center [490, 400] width 447 height 61
click at [664, 490] on button "Get Rates" at bounding box center [682, 490] width 71 height 27
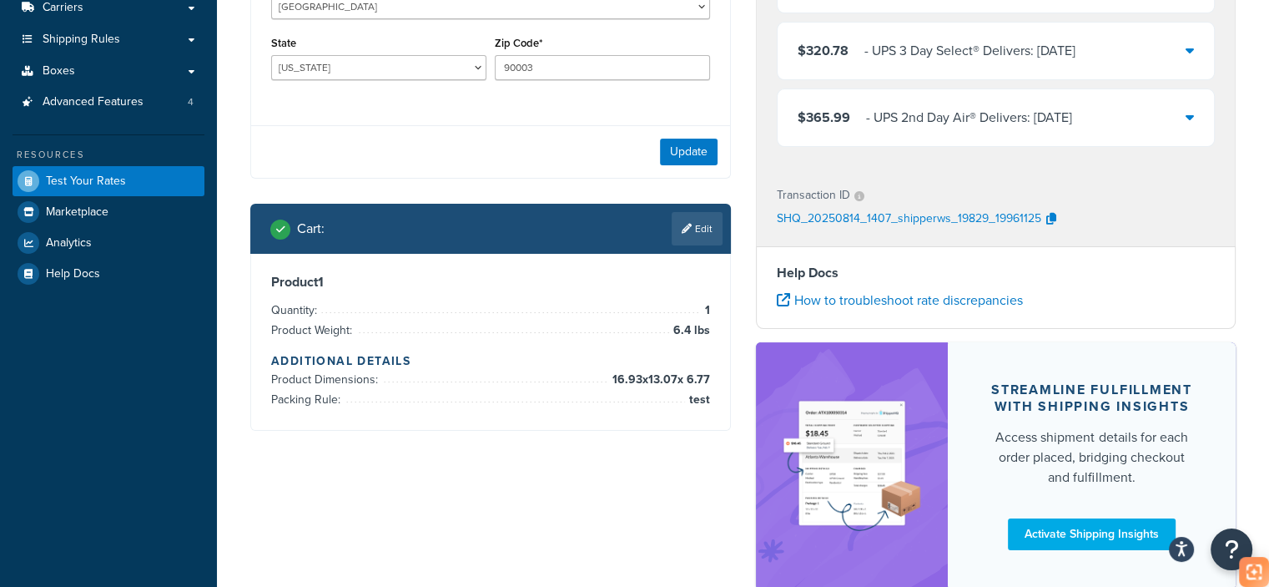
scroll to position [250, 0]
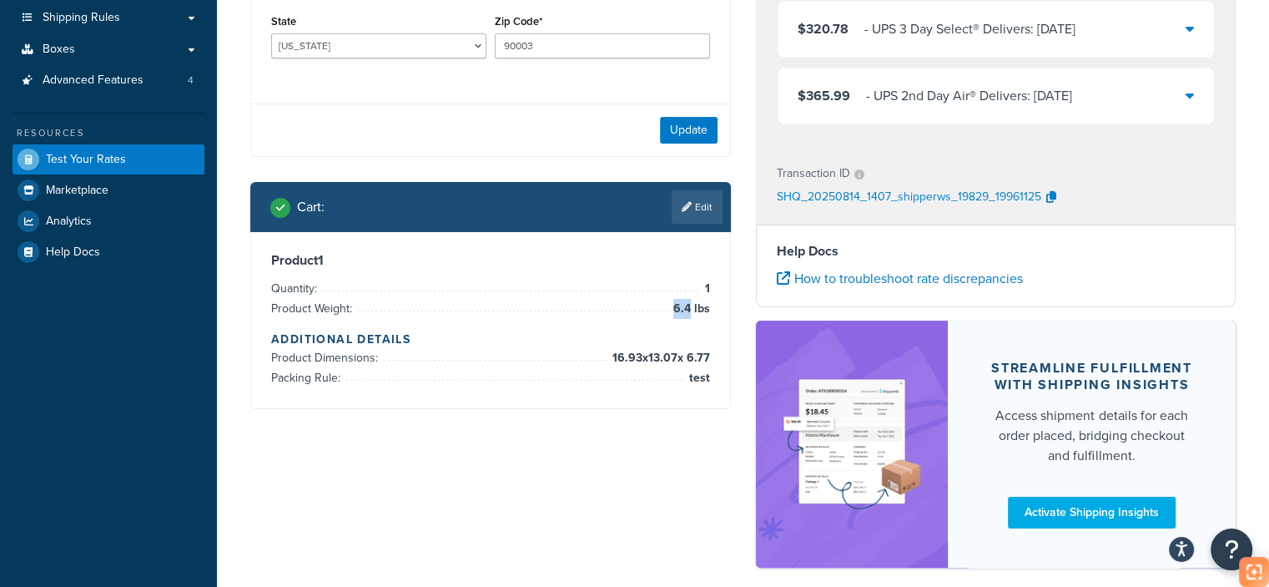
drag, startPoint x: 678, startPoint y: 307, endPoint x: 689, endPoint y: 309, distance: 11.8
click at [689, 309] on span "6.4 lbs" at bounding box center [689, 309] width 41 height 20
